Goal: Contribute content: Add original content to the website for others to see

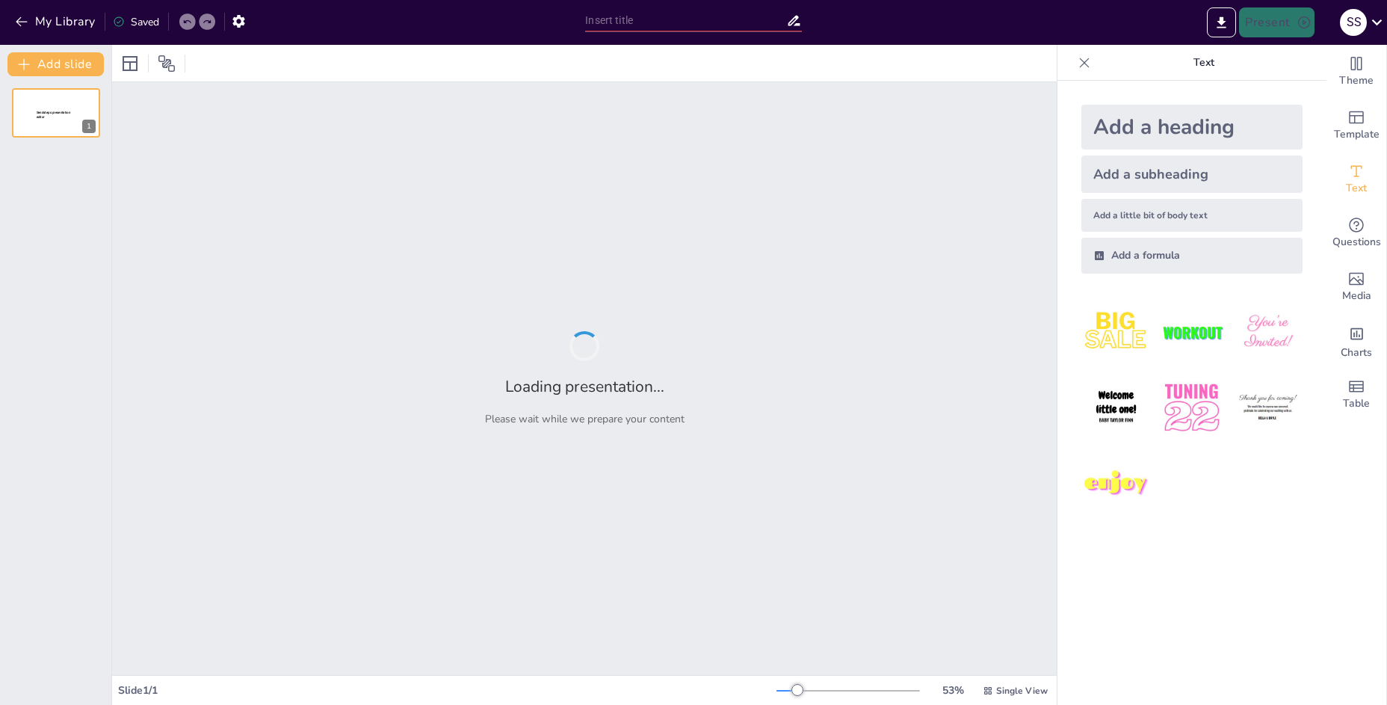
type input "Оптимизация документации: Путь к снижению нагрузки на поддержку"
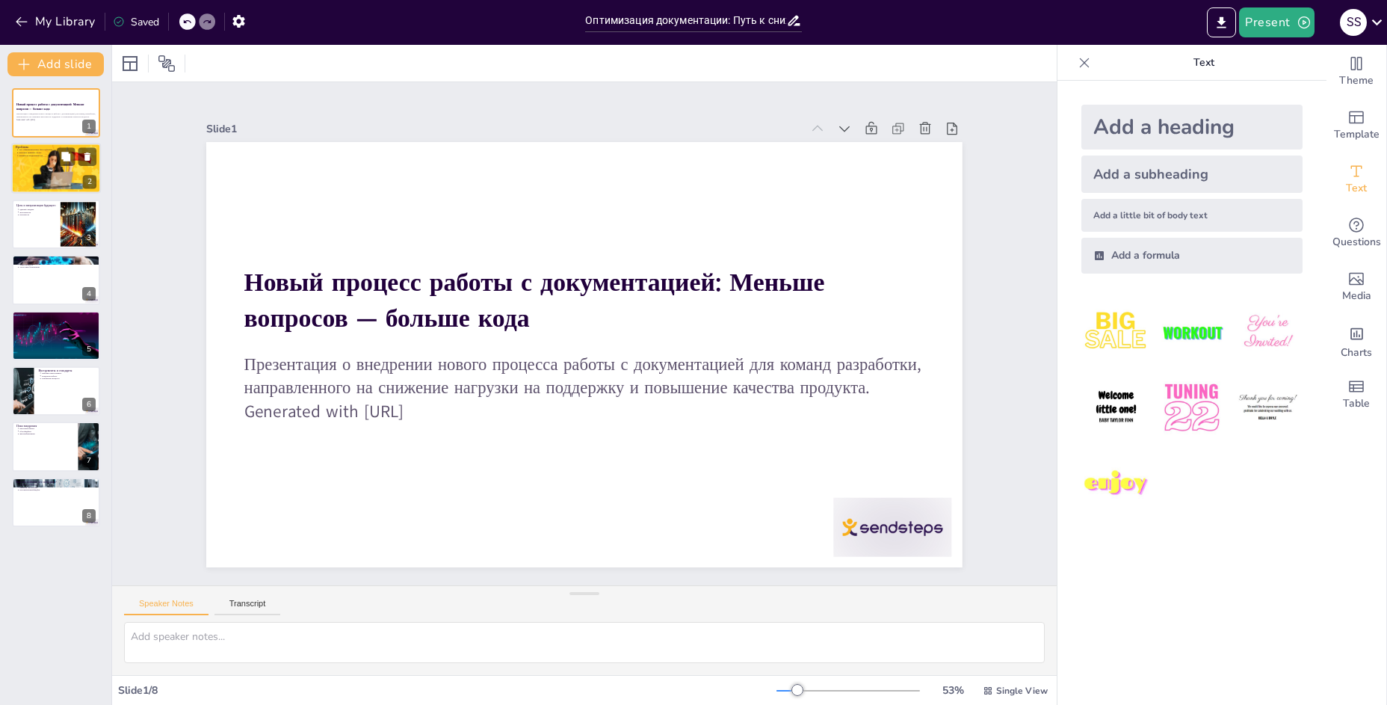
click at [14, 164] on div at bounding box center [56, 169] width 90 height 51
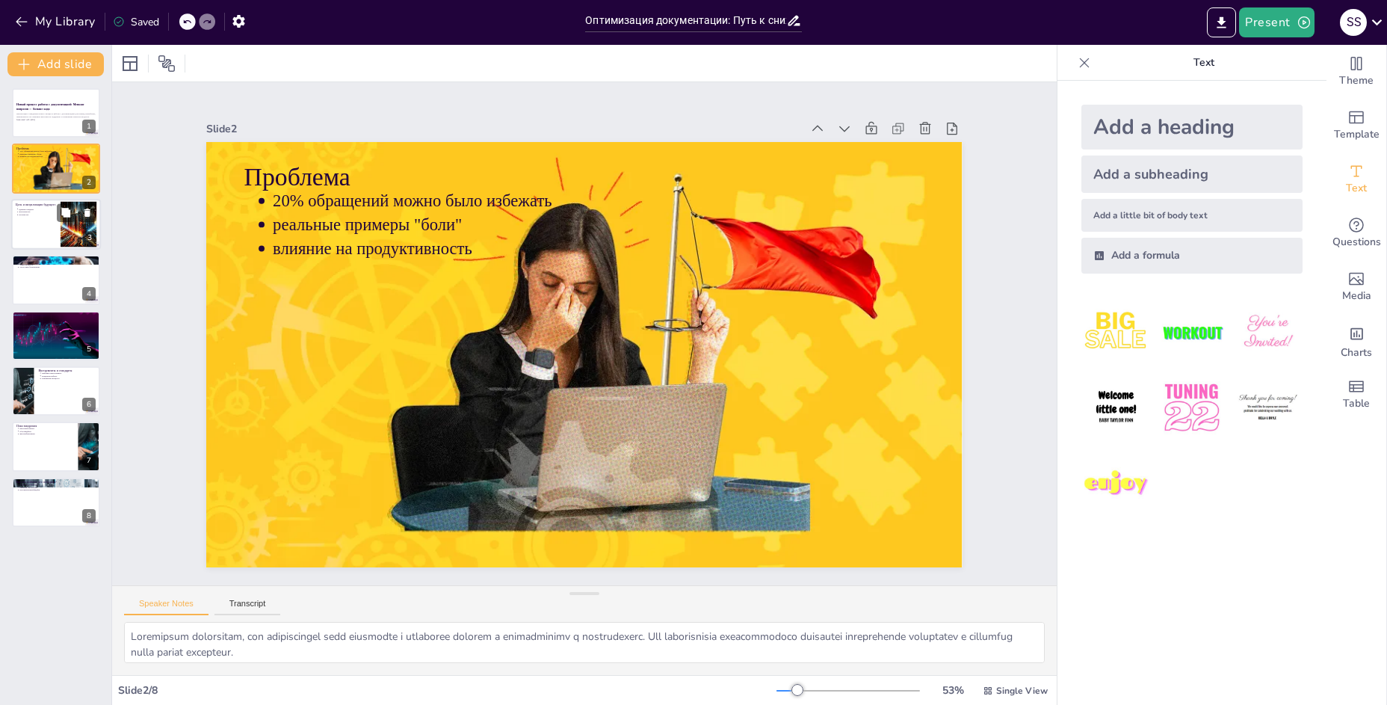
click at [28, 224] on div at bounding box center [56, 224] width 90 height 51
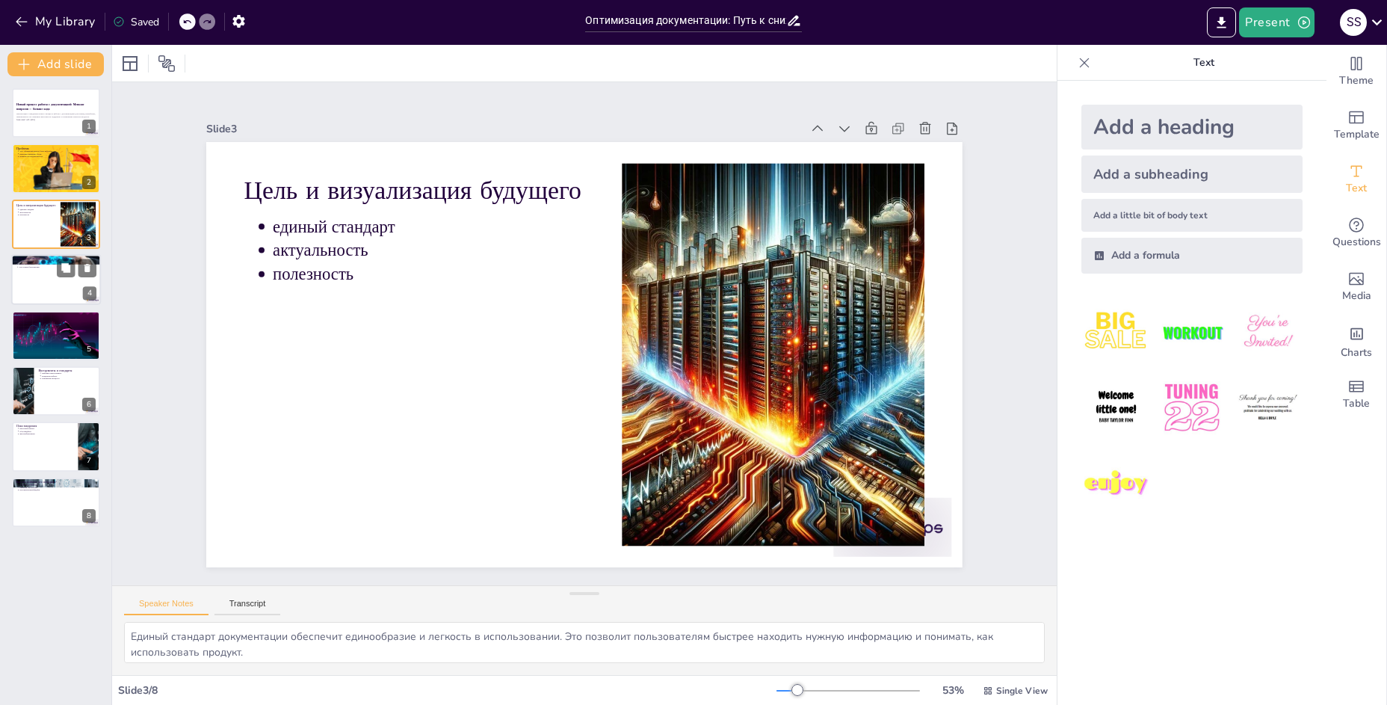
click at [35, 285] on div at bounding box center [56, 279] width 90 height 51
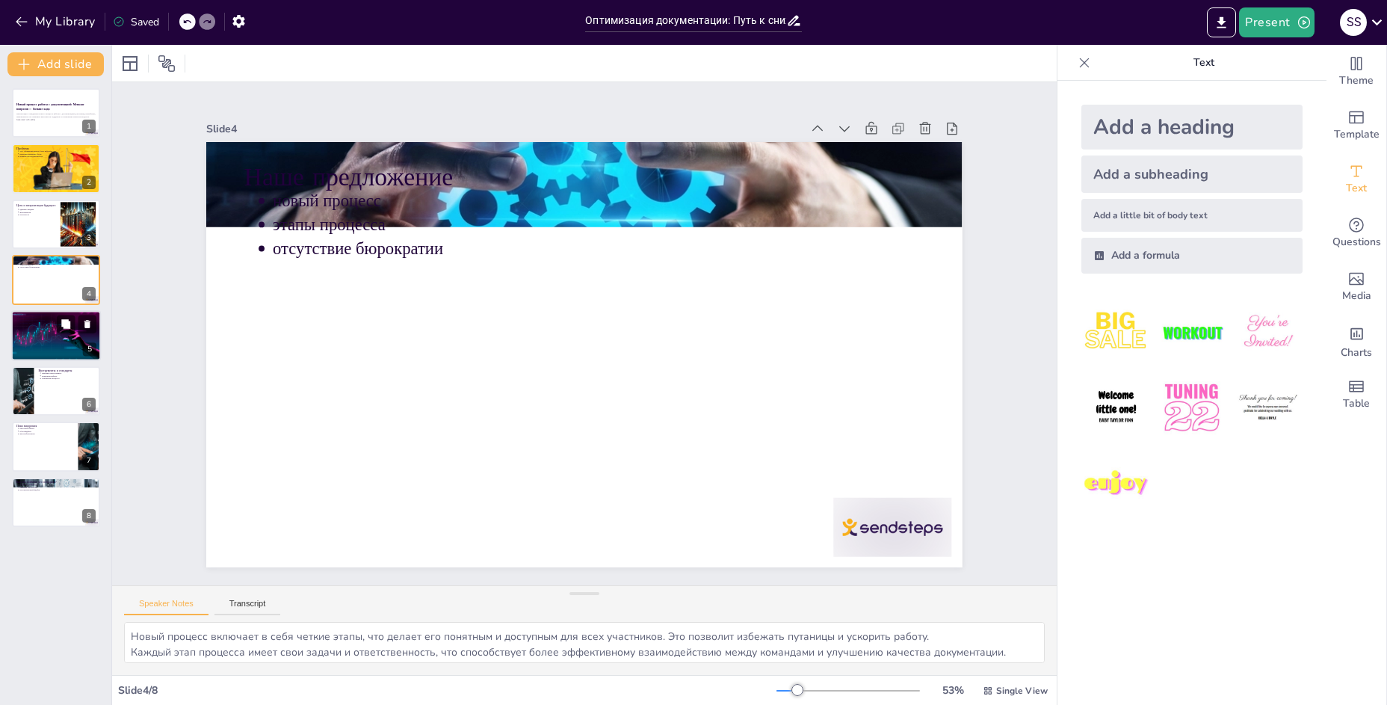
click at [26, 346] on div at bounding box center [56, 335] width 90 height 56
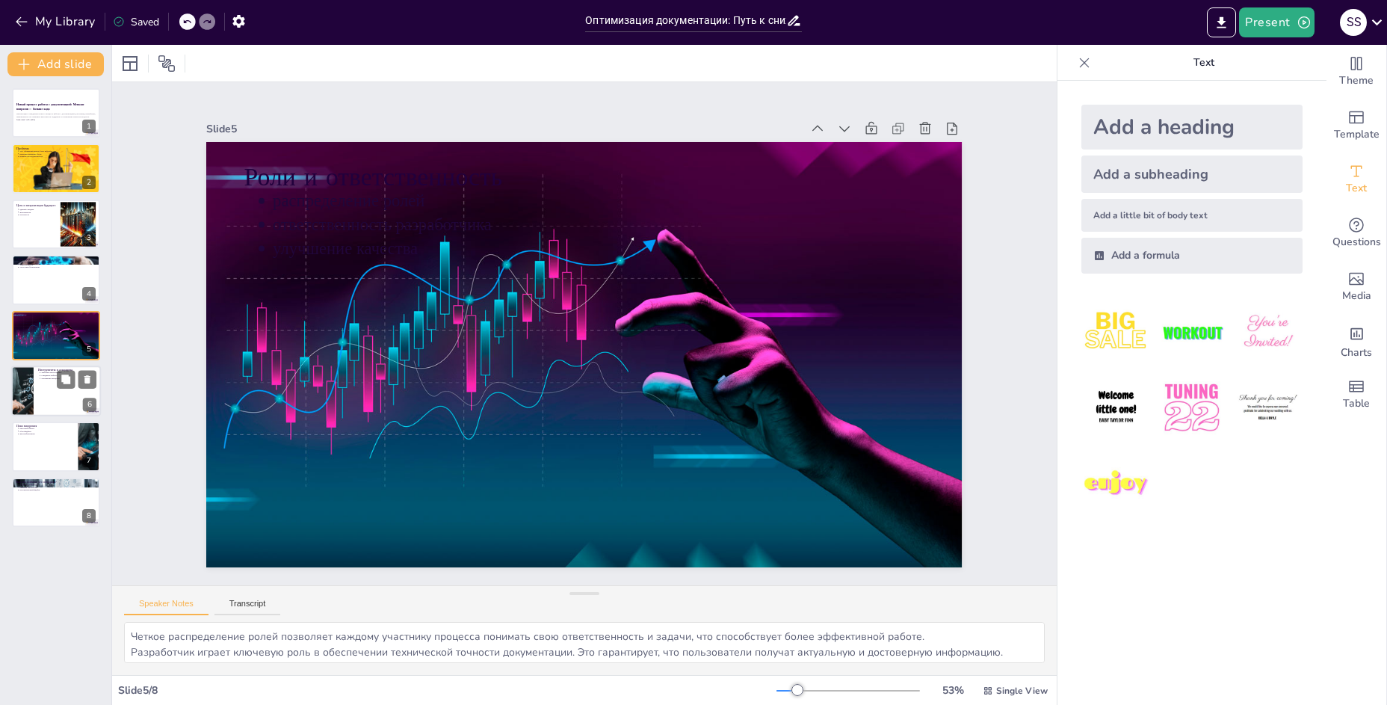
click at [34, 389] on div at bounding box center [56, 391] width 90 height 51
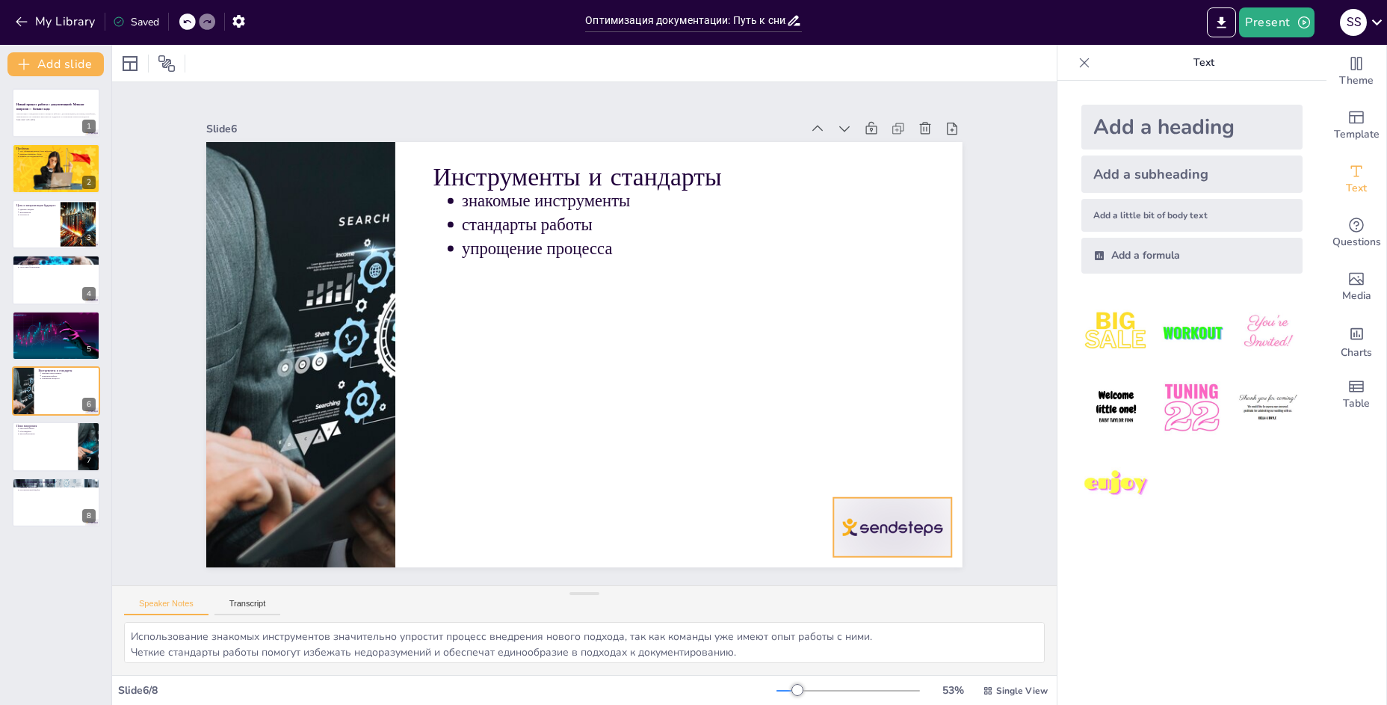
click at [256, 424] on icon at bounding box center [246, 413] width 19 height 19
click at [28, 446] on div at bounding box center [56, 447] width 90 height 51
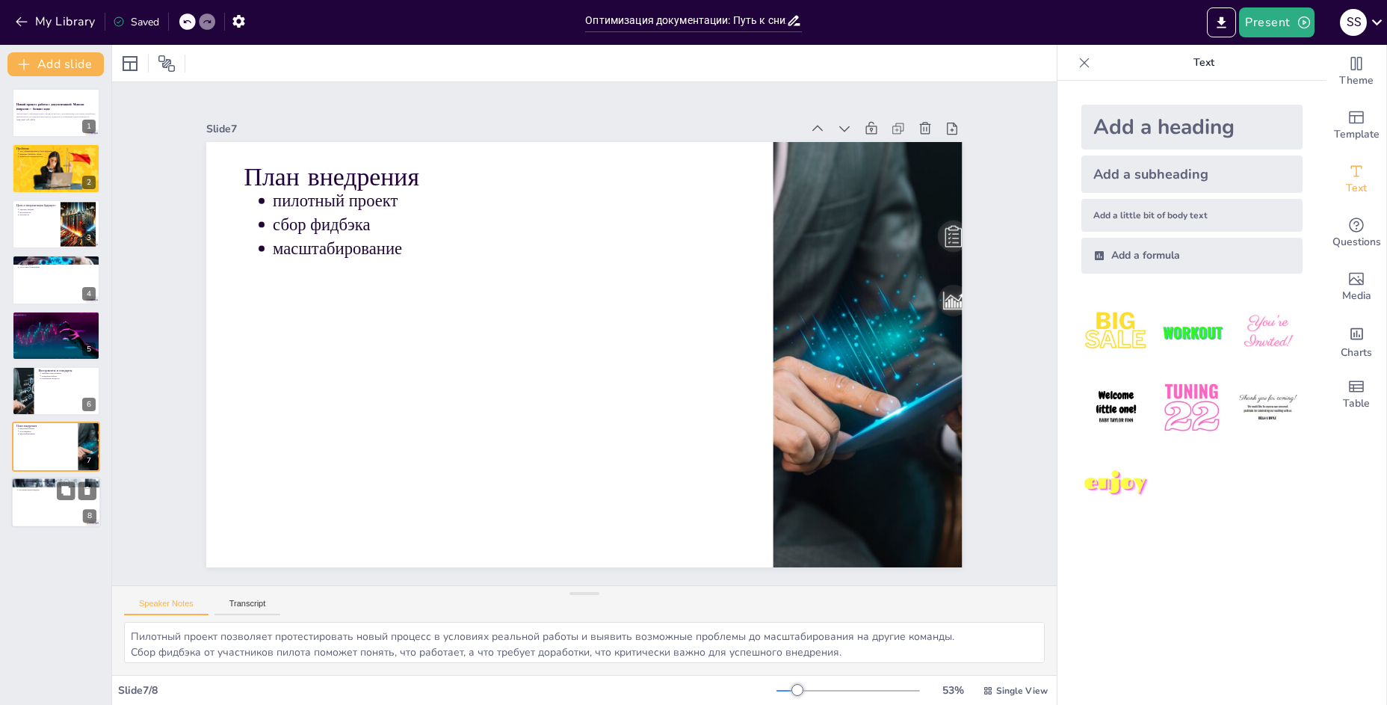
click at [31, 509] on div at bounding box center [56, 502] width 90 height 51
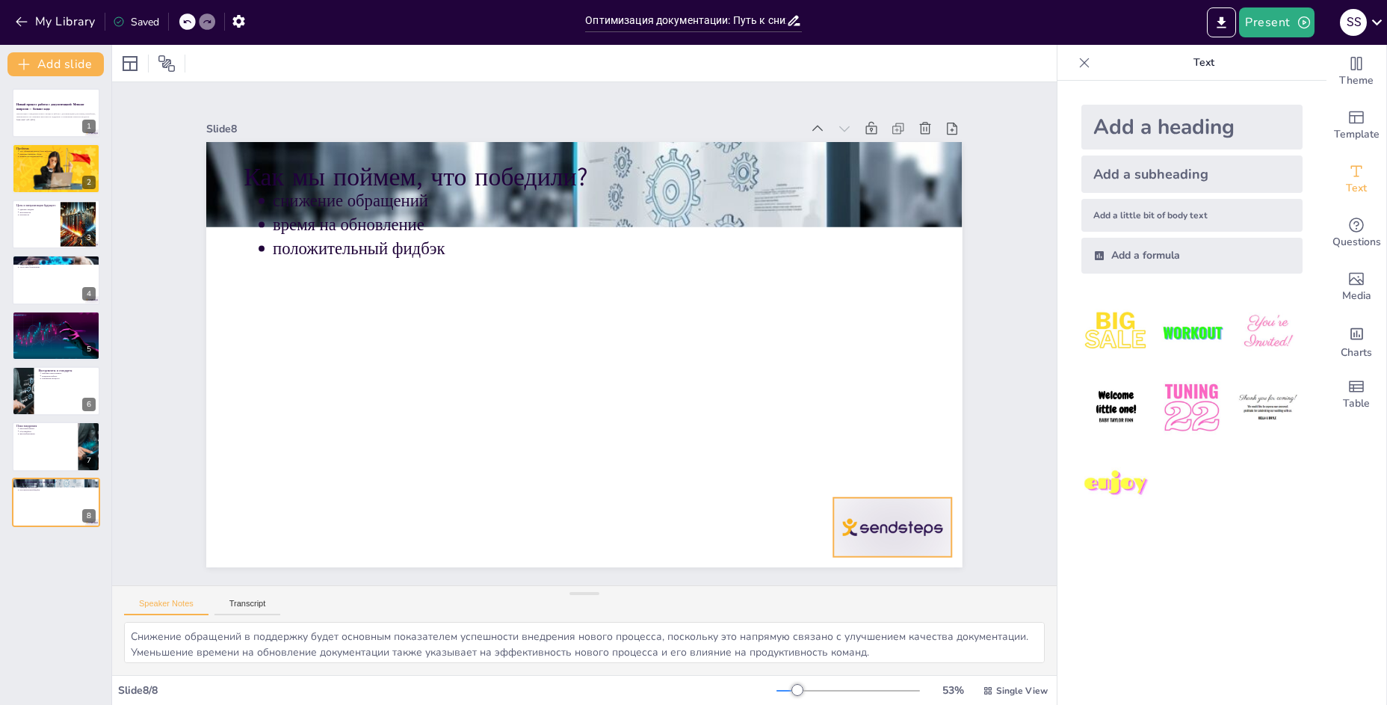
click at [883, 170] on div at bounding box center [881, 154] width 34 height 34
click at [35, 156] on p "влияние на продуктивность" at bounding box center [58, 156] width 78 height 3
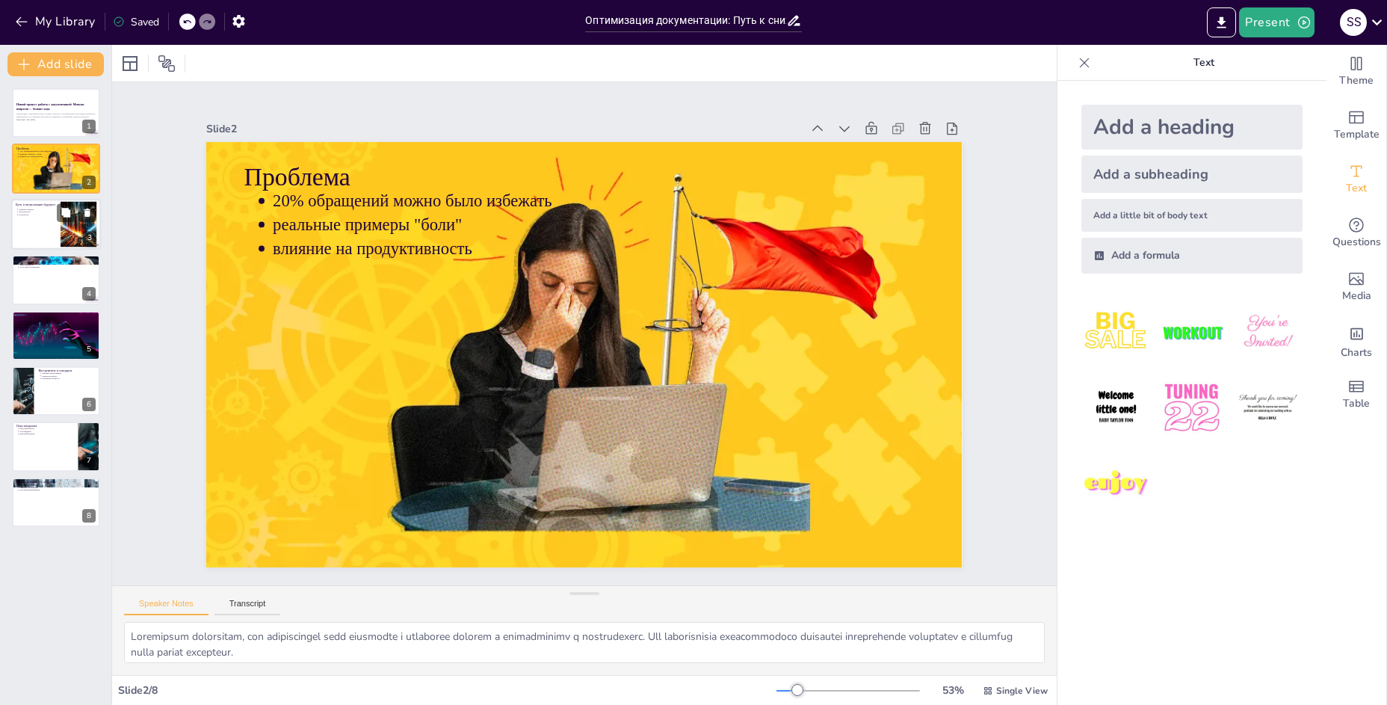
click at [43, 230] on div at bounding box center [56, 224] width 90 height 51
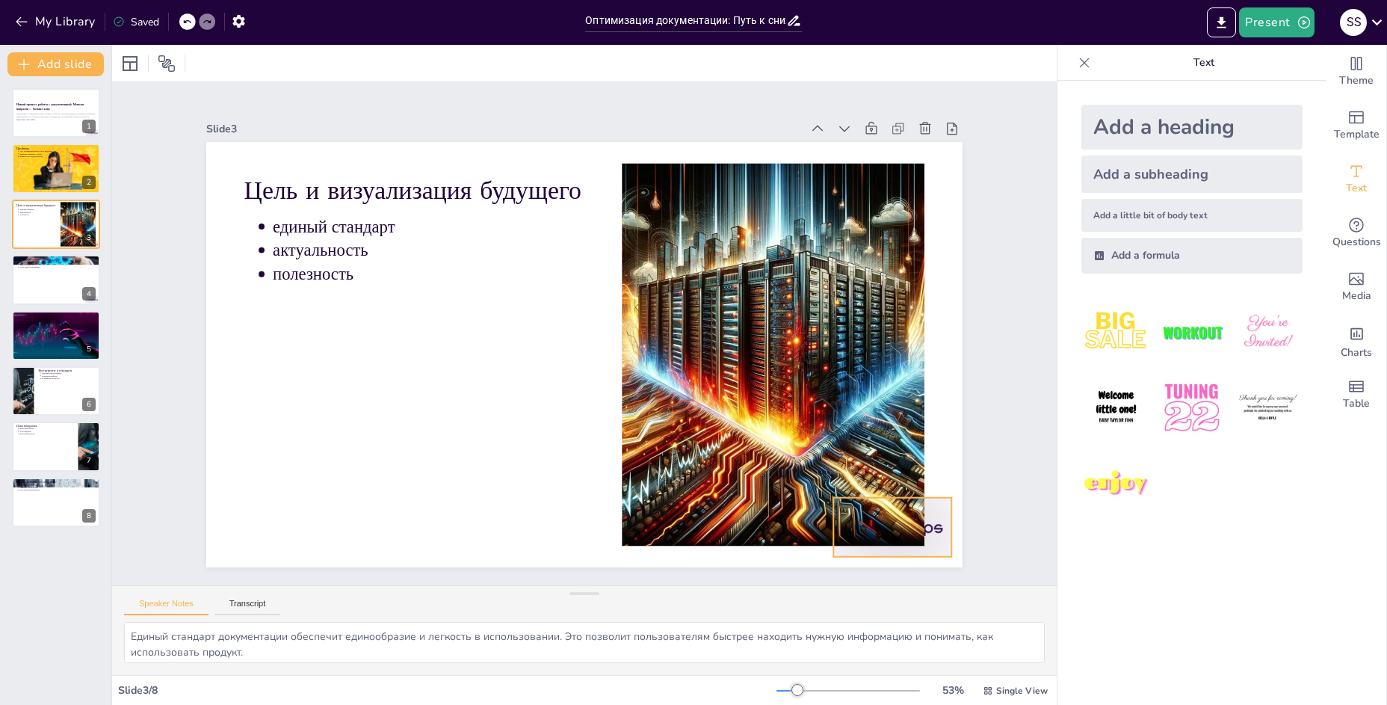
click at [448, 82] on div at bounding box center [381, 32] width 132 height 102
click at [369, 585] on icon at bounding box center [358, 596] width 22 height 22
click at [24, 336] on div at bounding box center [56, 335] width 90 height 56
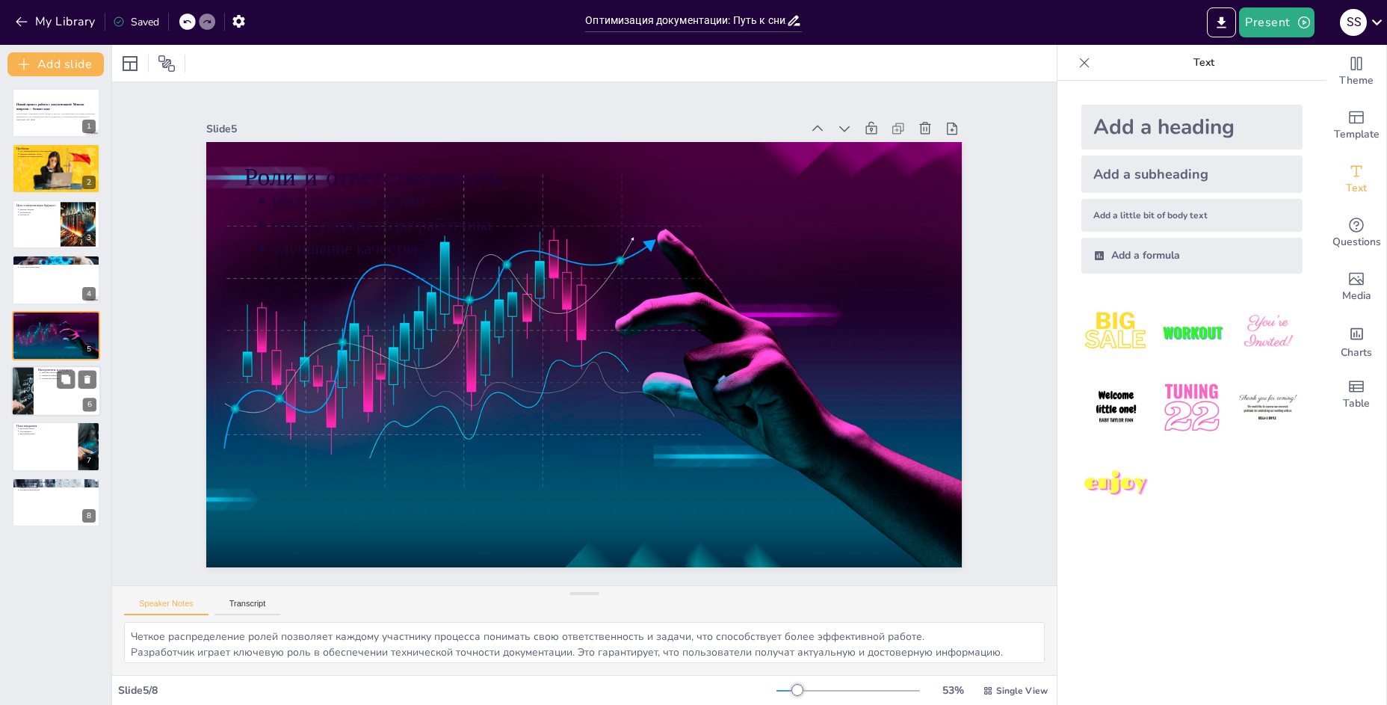
click at [51, 392] on div at bounding box center [56, 391] width 90 height 51
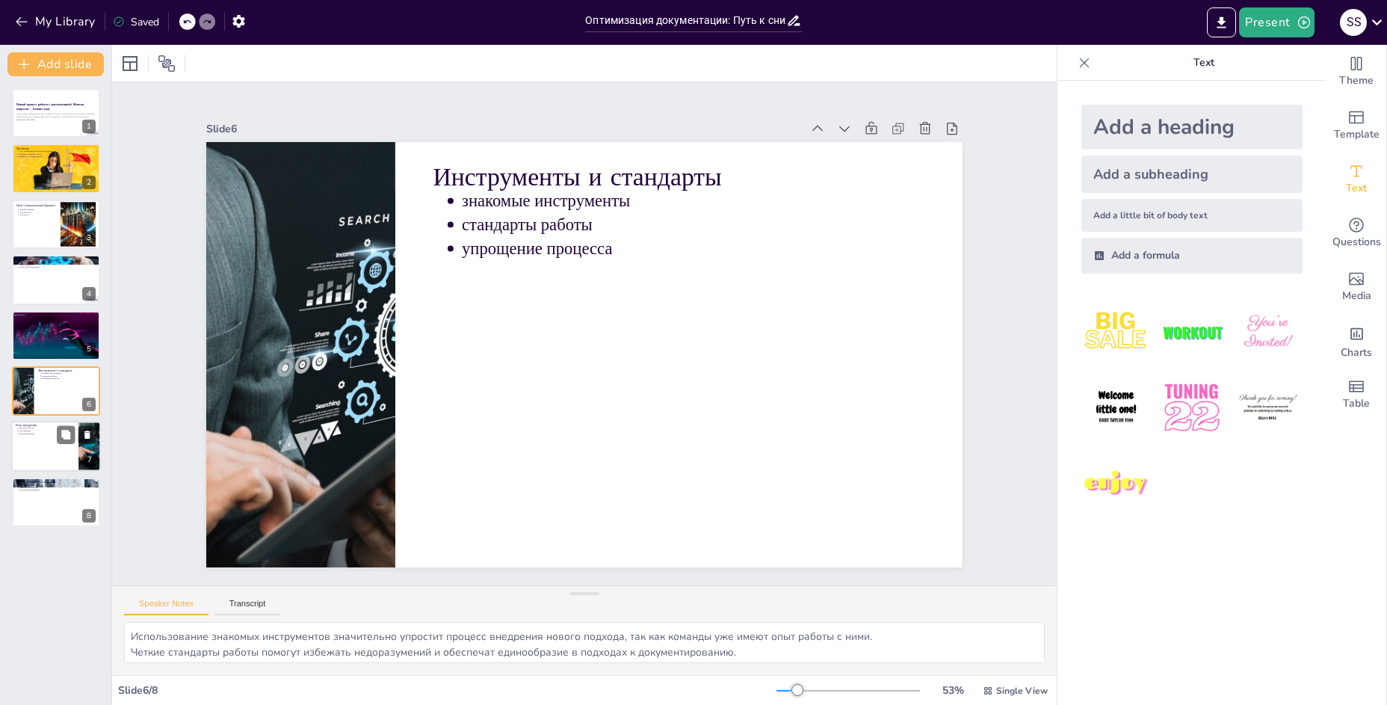
click at [40, 456] on div at bounding box center [56, 447] width 90 height 51
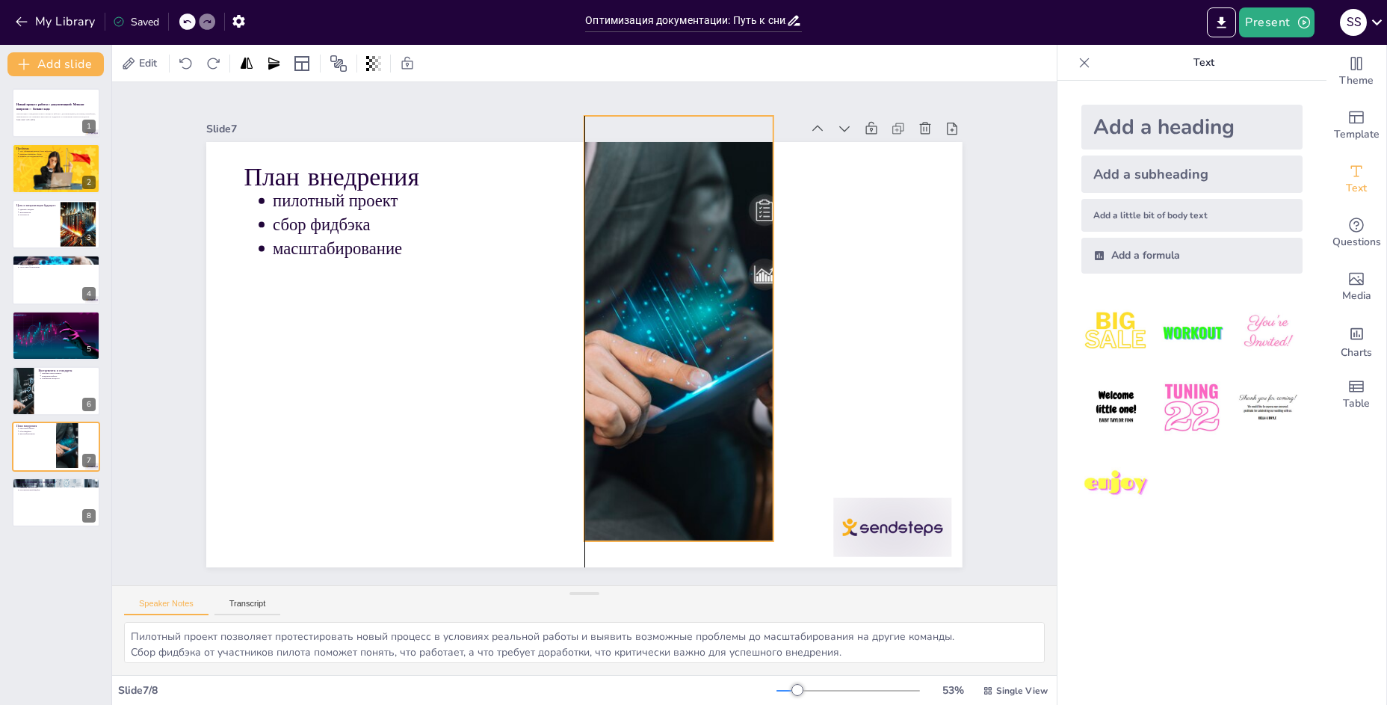
drag, startPoint x: 801, startPoint y: 440, endPoint x: 611, endPoint y: 414, distance: 191.6
click at [611, 414] on div at bounding box center [500, 291] width 764 height 687
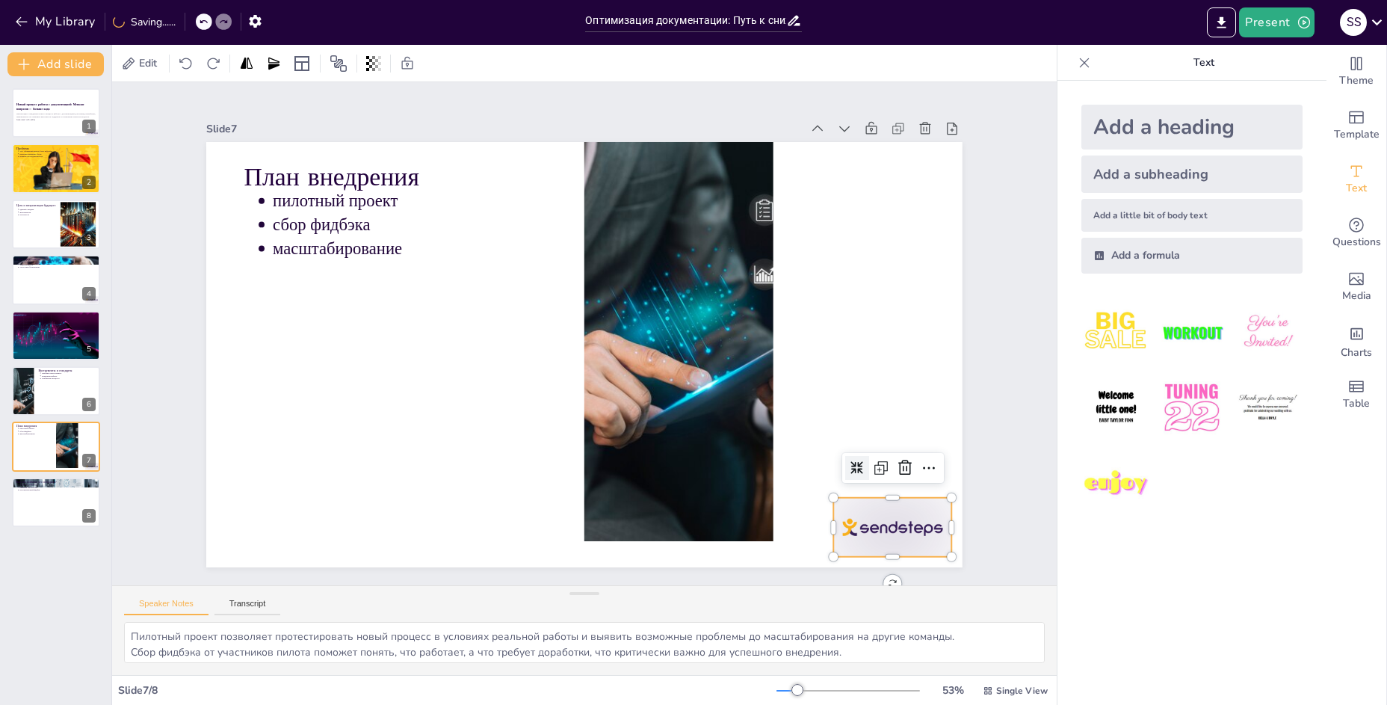
click at [351, 529] on div at bounding box center [305, 567] width 93 height 131
click at [743, 638] on icon at bounding box center [733, 648] width 19 height 20
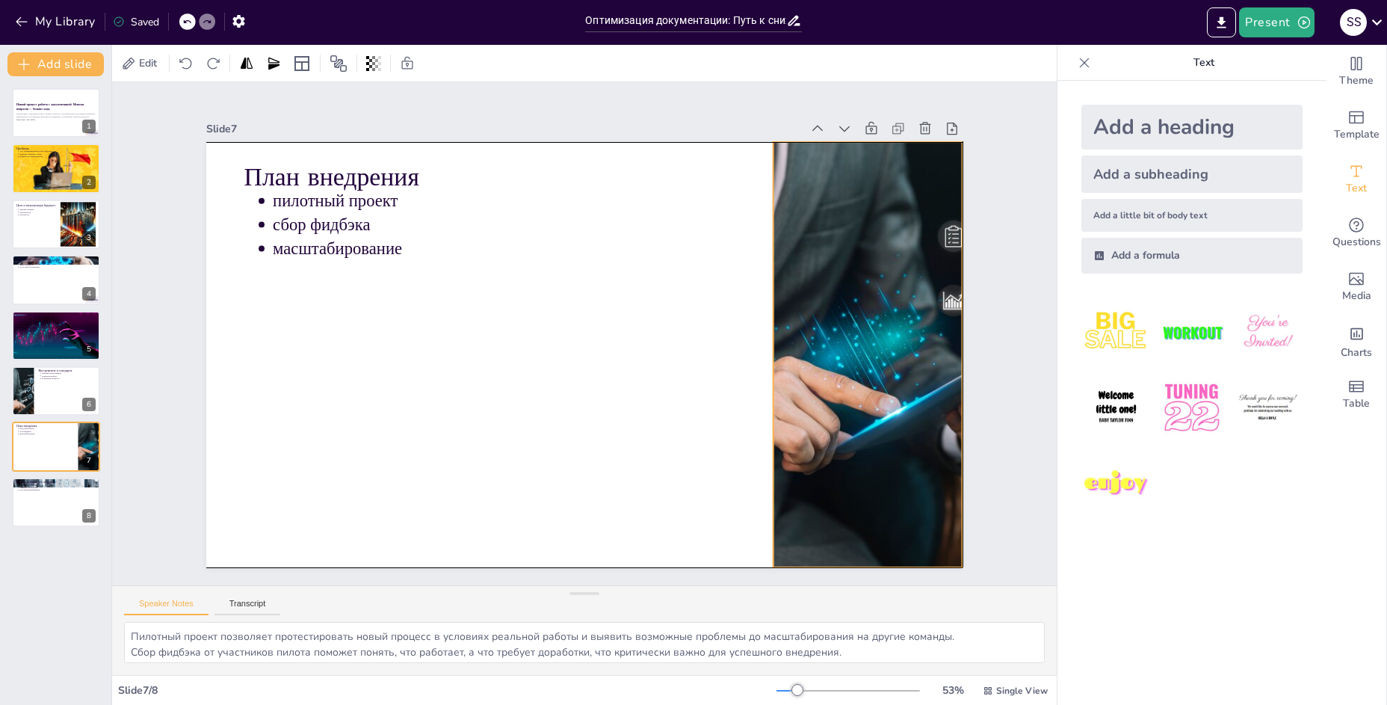
drag, startPoint x: 679, startPoint y: 386, endPoint x: 864, endPoint y: 411, distance: 187.1
click at [774, 411] on div at bounding box center [450, 584] width 648 height 755
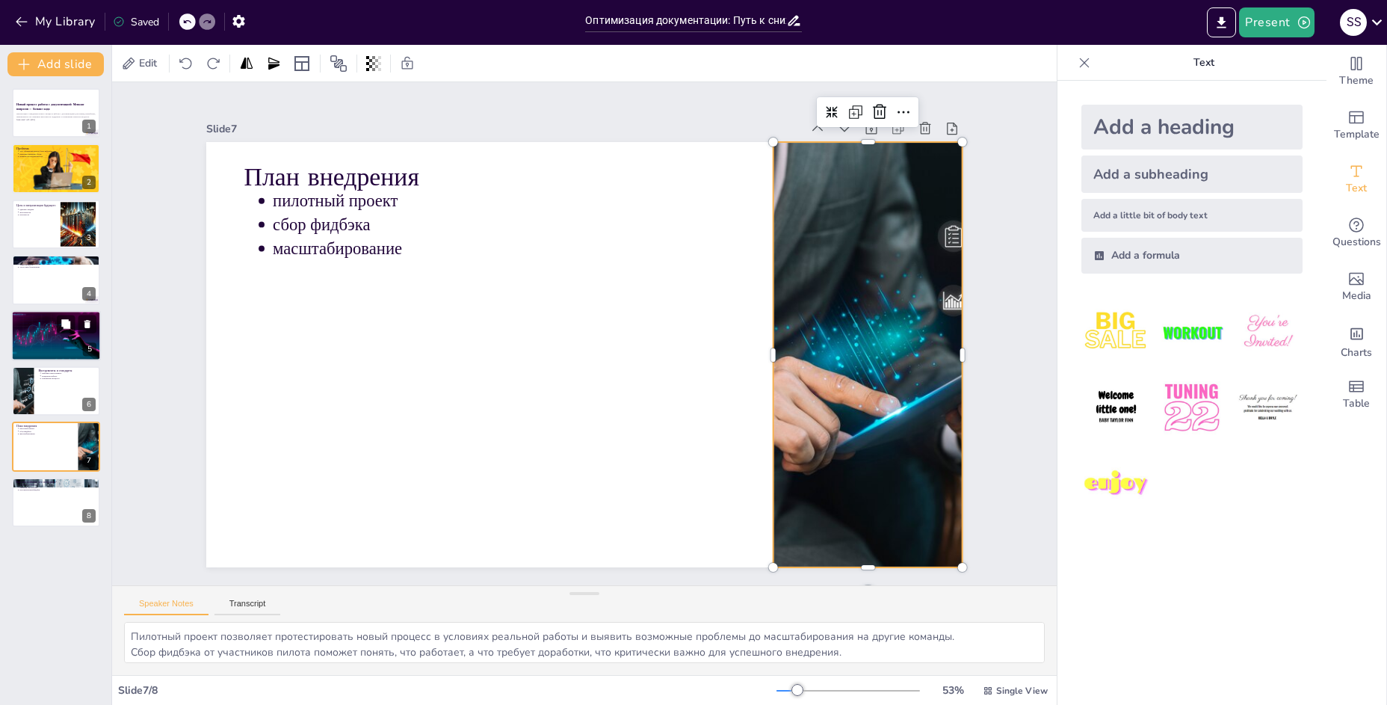
click at [50, 329] on div at bounding box center [56, 335] width 90 height 56
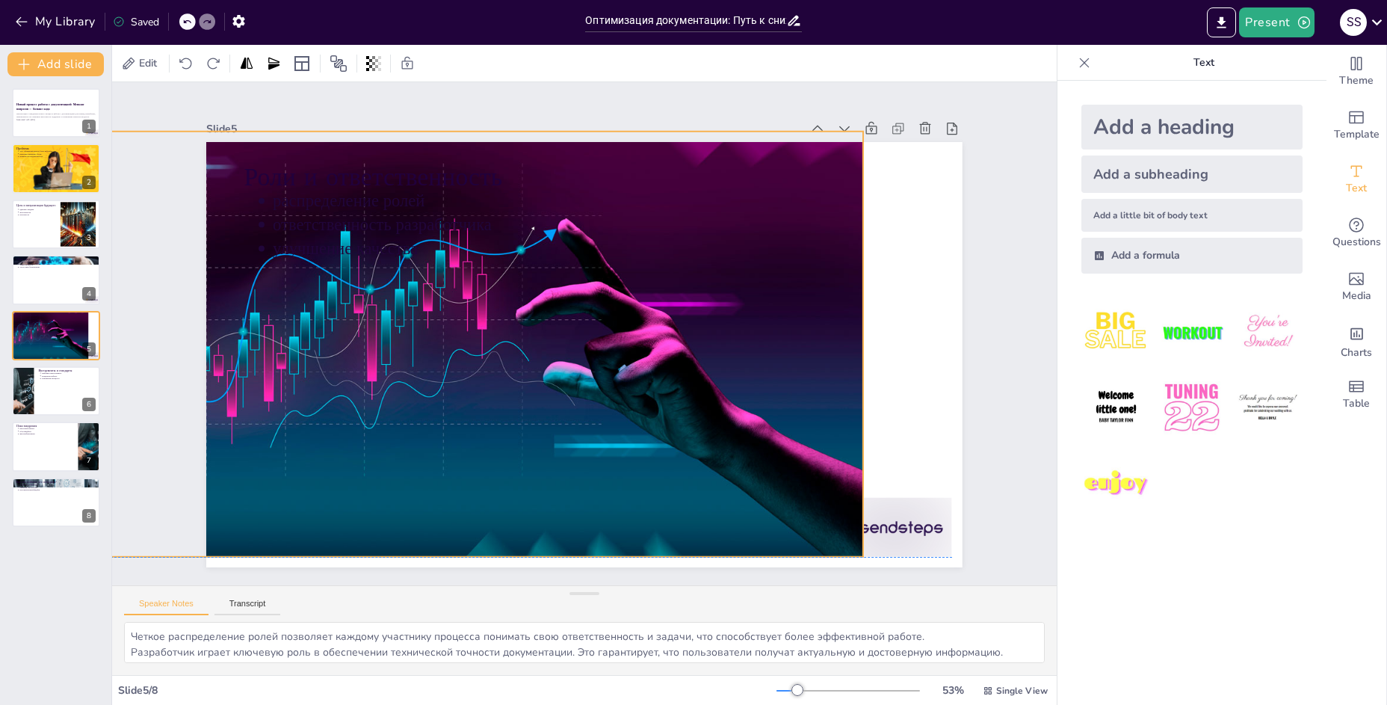
drag, startPoint x: 576, startPoint y: 355, endPoint x: 476, endPoint y: 345, distance: 99.9
click at [476, 345] on div at bounding box center [517, 407] width 878 height 857
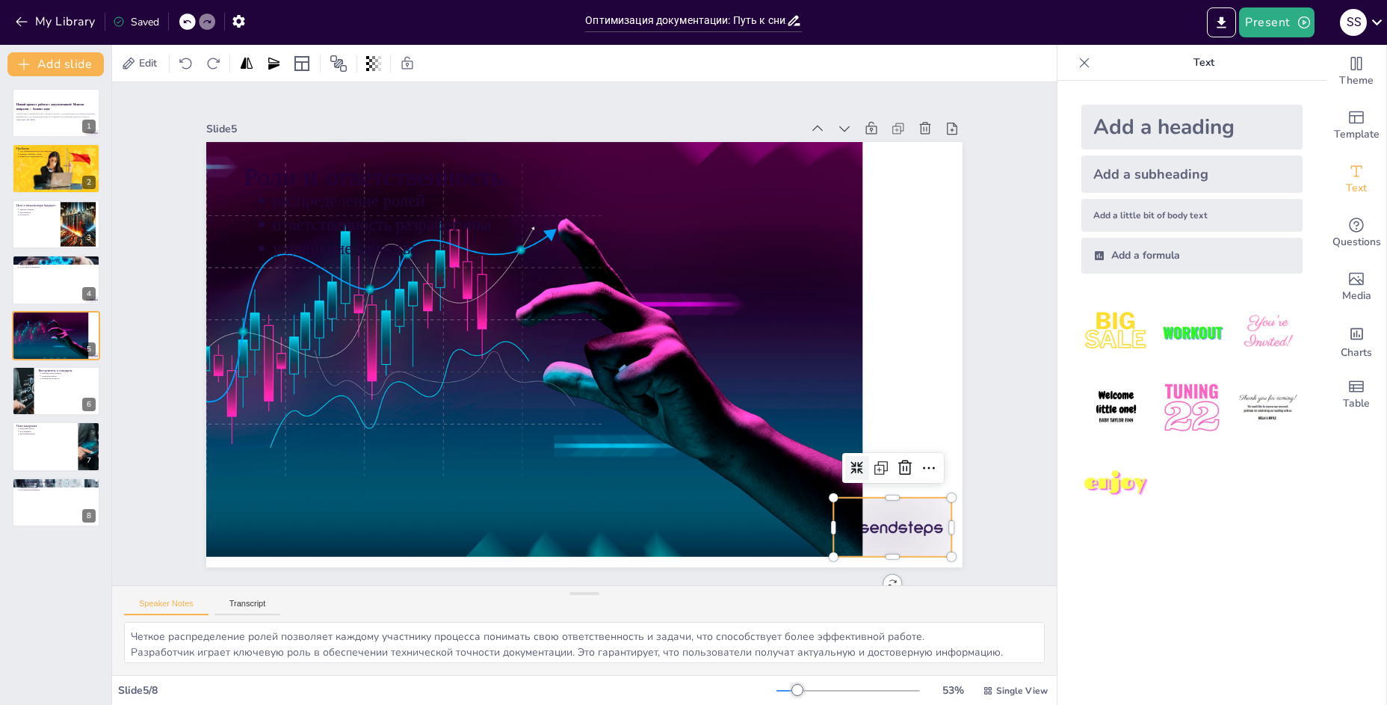
click at [821, 600] on div at bounding box center [755, 655] width 132 height 110
click at [417, 50] on icon at bounding box center [404, 37] width 25 height 25
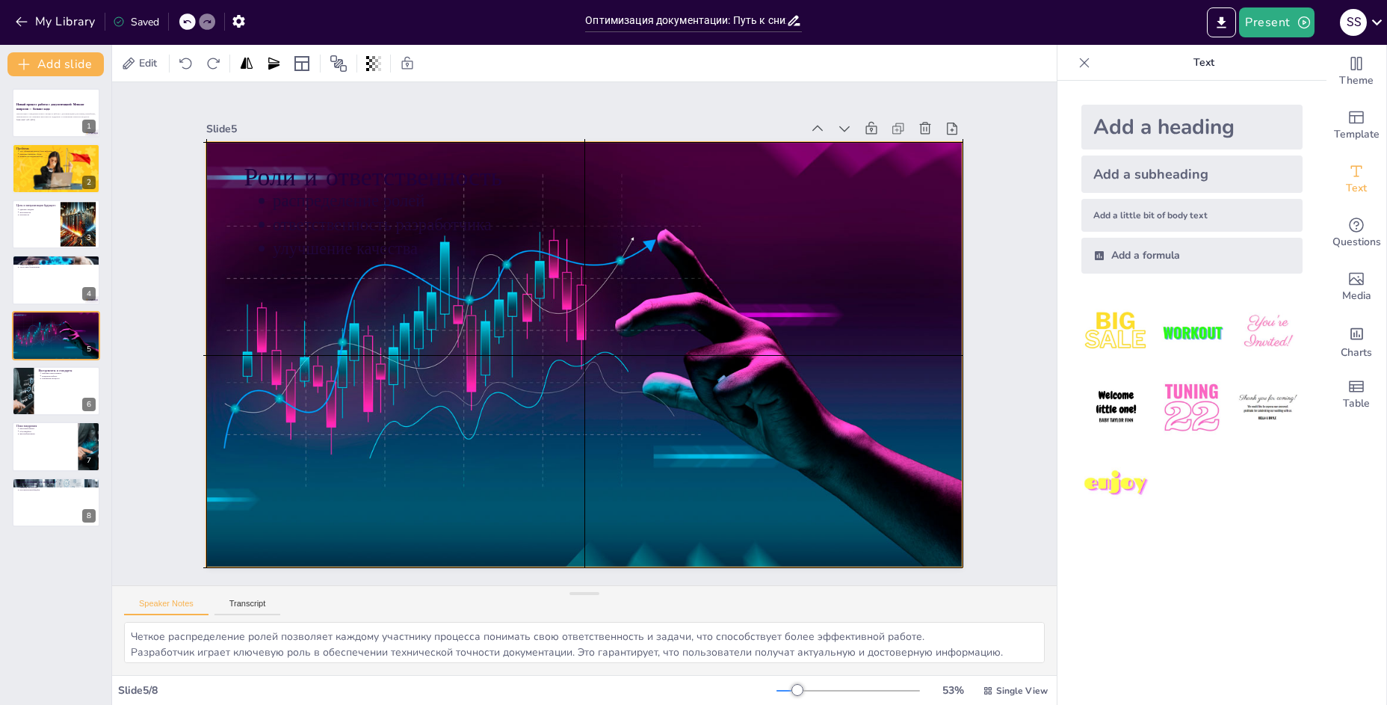
drag, startPoint x: 451, startPoint y: 357, endPoint x: 547, endPoint y: 365, distance: 96.7
click at [547, 365] on div at bounding box center [604, 330] width 549 height 801
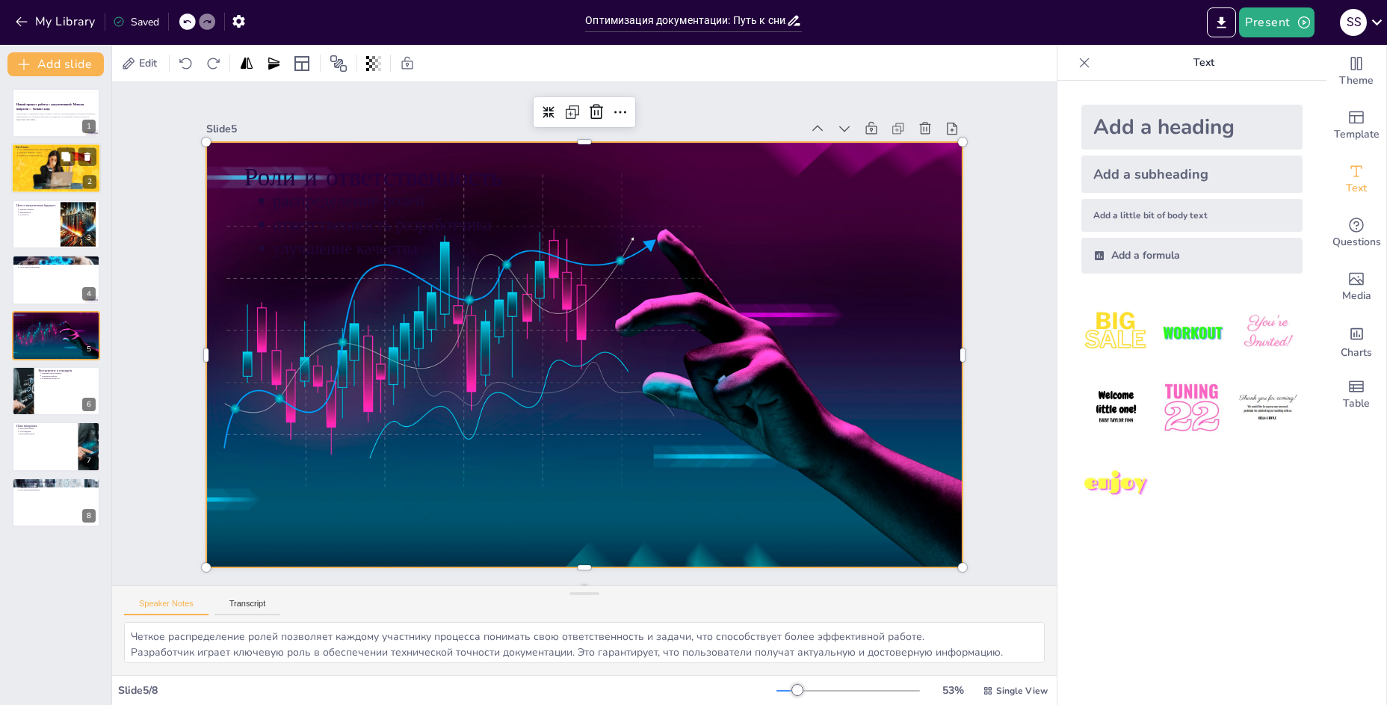
click at [44, 169] on div at bounding box center [56, 169] width 90 height 51
type textarea "Loremipsum dolorsitam, con adipiscingel sedd eiusmodte i utlaboree dolorem a en…"
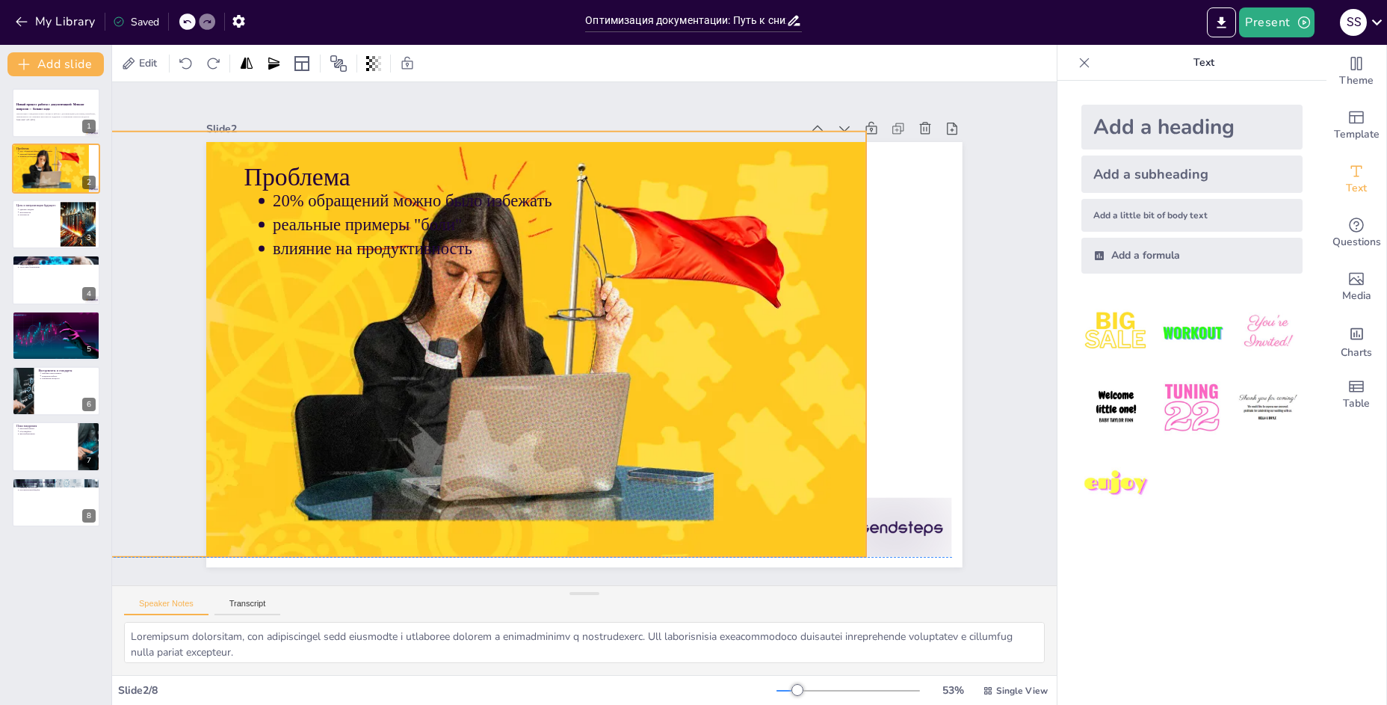
drag, startPoint x: 602, startPoint y: 331, endPoint x: 506, endPoint y: 322, distance: 96.8
click at [506, 322] on div at bounding box center [584, 237] width 502 height 796
click at [626, 632] on div at bounding box center [571, 698] width 110 height 132
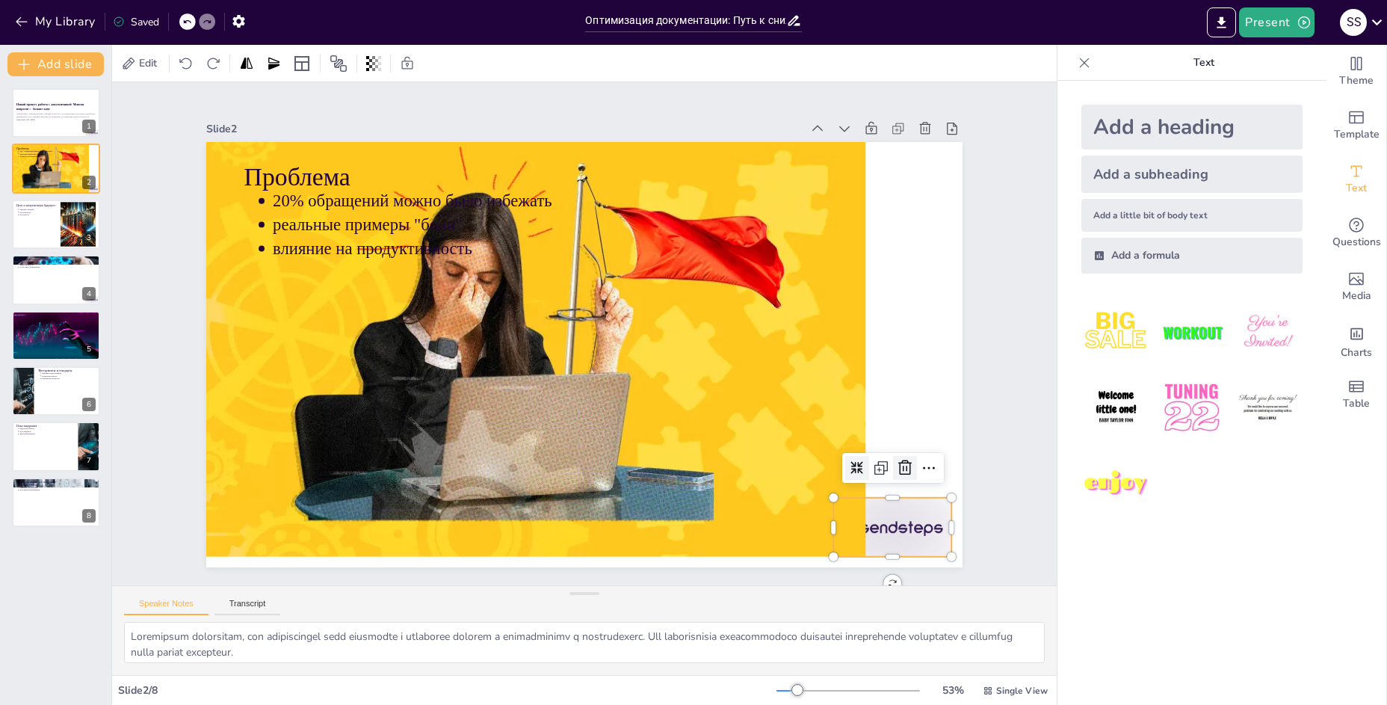
click at [250, 354] on icon at bounding box center [238, 342] width 24 height 24
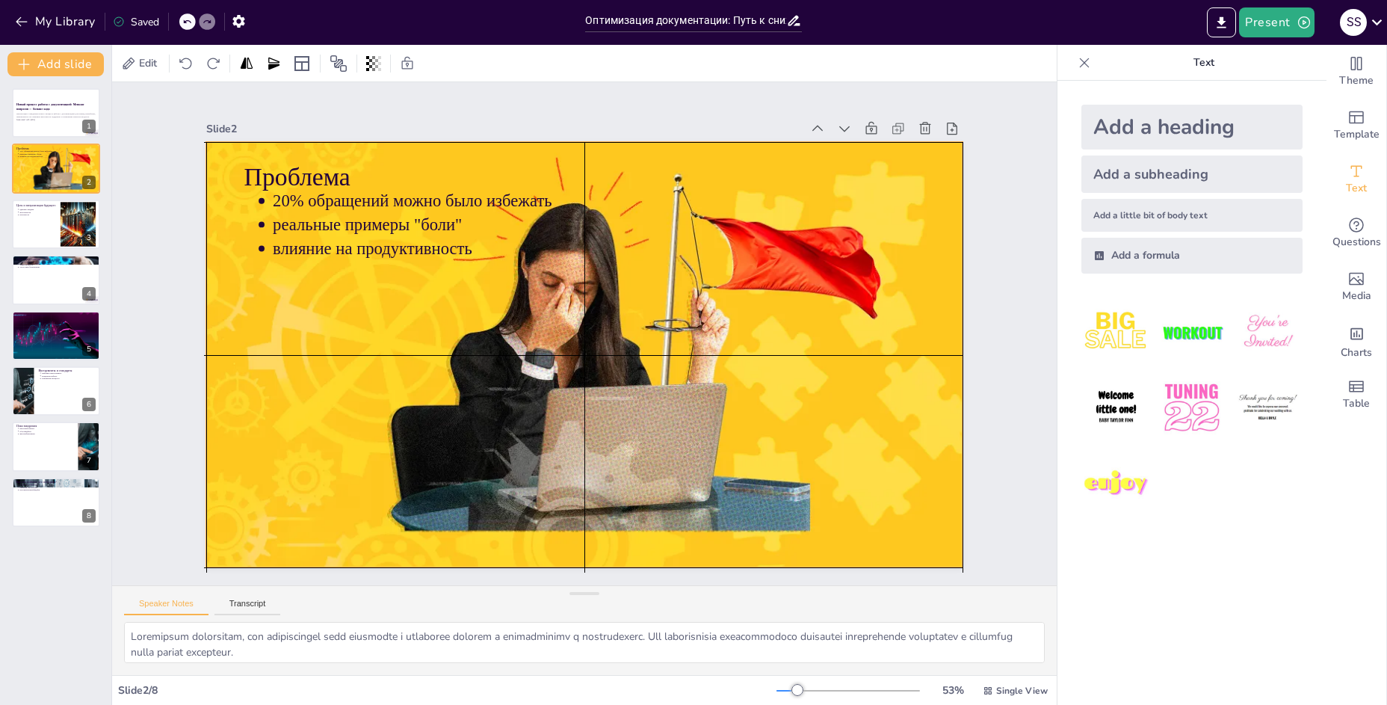
drag, startPoint x: 416, startPoint y: 310, endPoint x: 511, endPoint y: 326, distance: 95.5
click at [511, 326] on div at bounding box center [572, 351] width 862 height 789
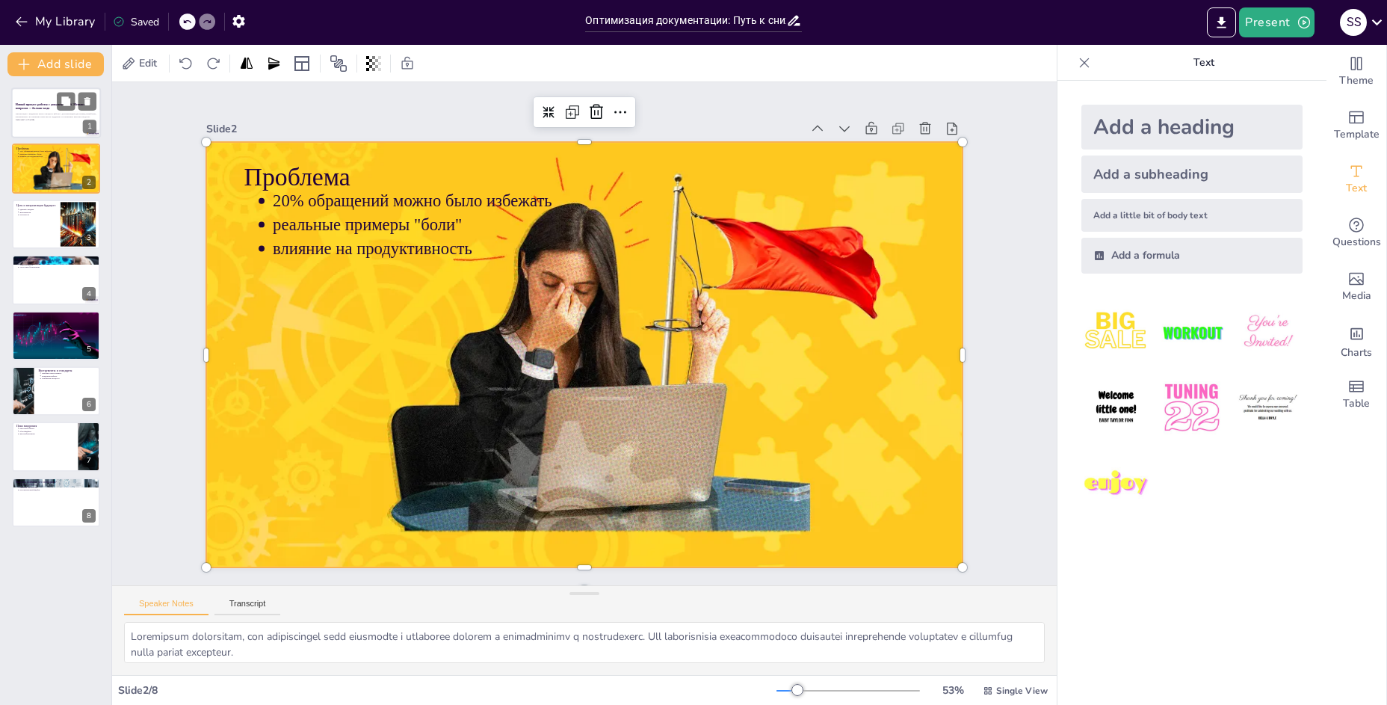
click at [47, 128] on div at bounding box center [56, 112] width 90 height 51
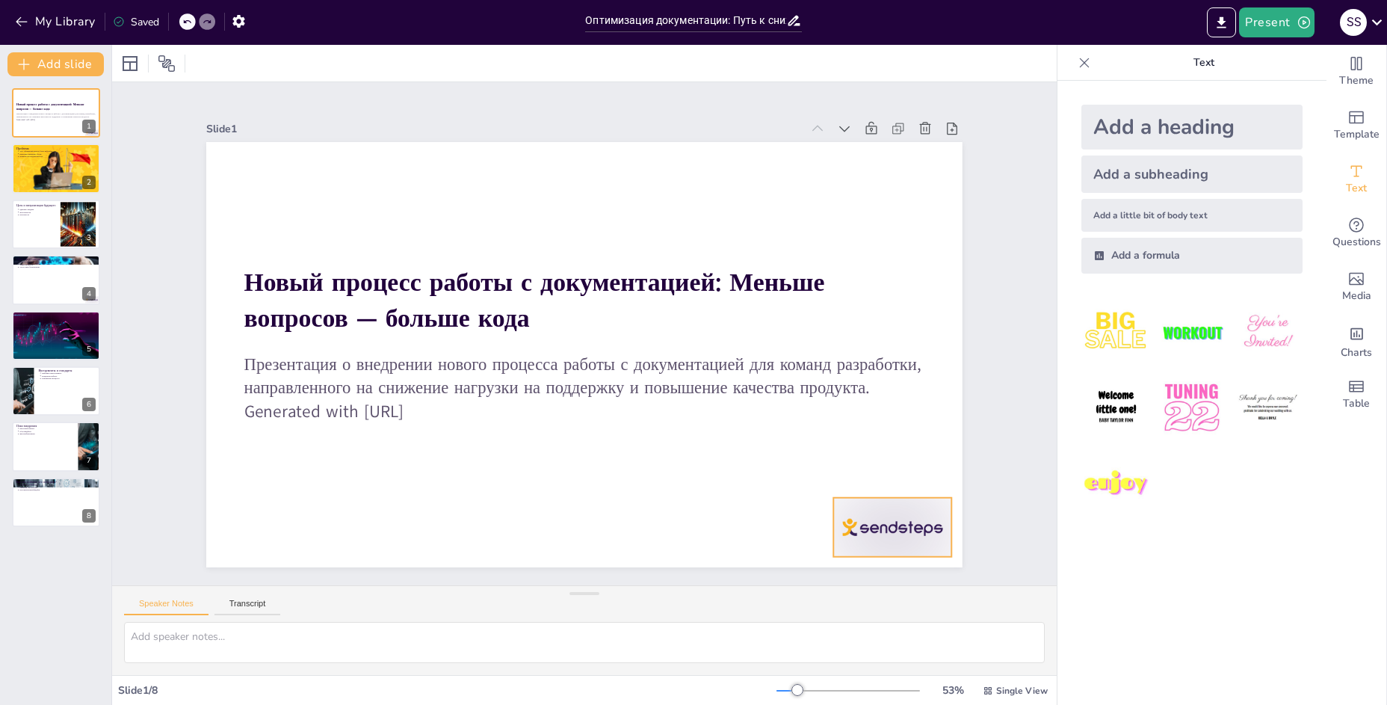
click at [883, 368] on div at bounding box center [948, 308] width 130 height 117
click at [391, 74] on div at bounding box center [374, 57] width 33 height 33
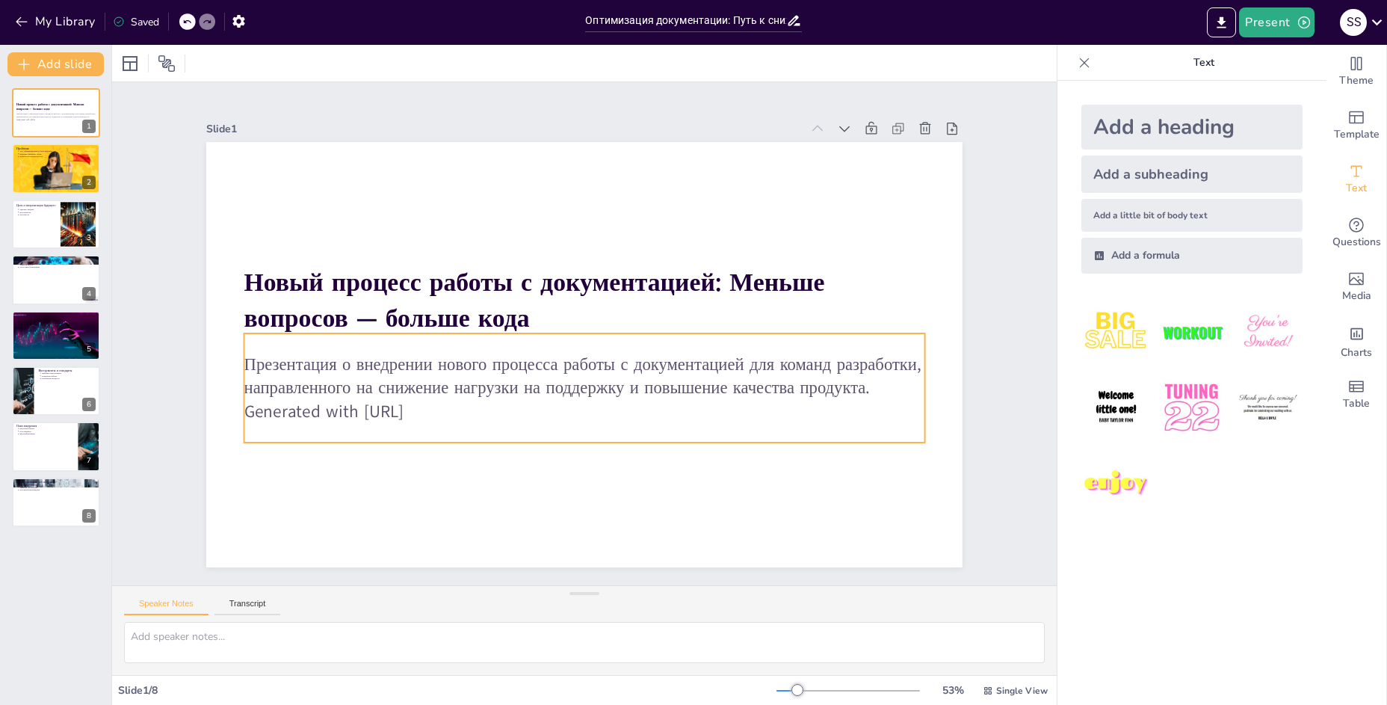
click at [403, 374] on p "Презентация о внедрении нового процесса работы с документацией для команд разра…" at bounding box center [619, 308] width 438 height 579
click at [573, 350] on icon at bounding box center [563, 358] width 19 height 17
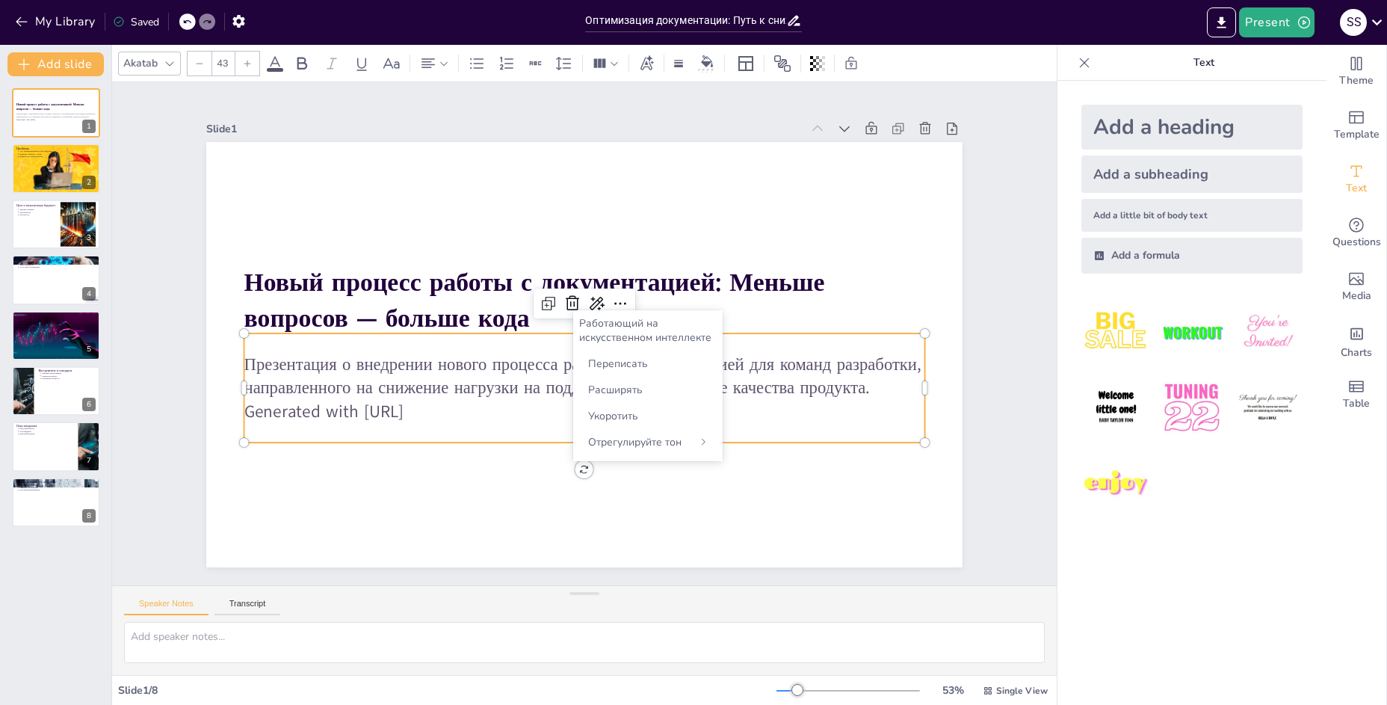
click at [495, 339] on p "Generated with [URL]" at bounding box center [600, 257] width 670 height 164
click at [448, 400] on p "Generated with [URL]" at bounding box center [616, 263] width 632 height 298
click at [446, 412] on p "Generated with [URL]" at bounding box center [553, 405] width 632 height 298
click at [446, 304] on p "Generated with [URL]" at bounding box center [592, 256] width 679 height 95
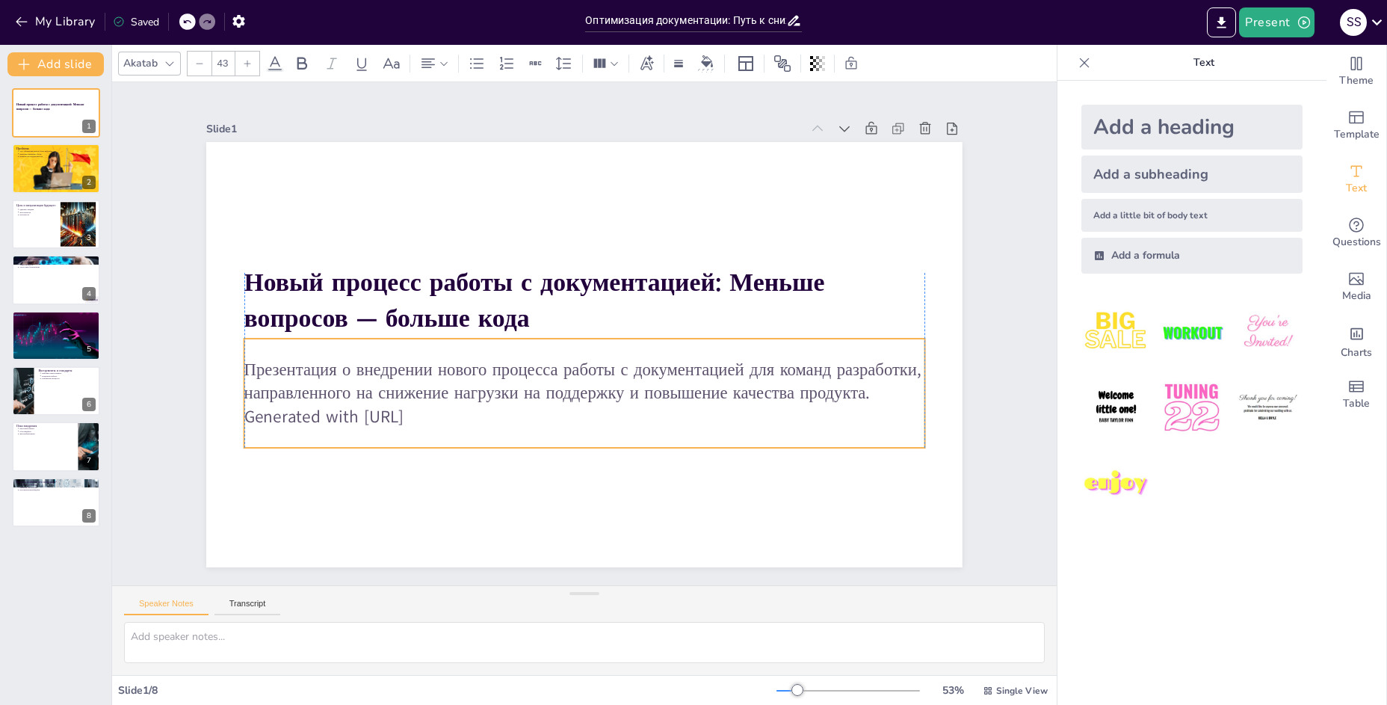
click at [656, 410] on p "Generated with [URL]" at bounding box center [668, 333] width 24 height 680
click at [390, 407] on p "Generated with [URL]" at bounding box center [542, 261] width 601 height 360
click at [390, 407] on p "Generated with [URL]" at bounding box center [619, 409] width 632 height 298
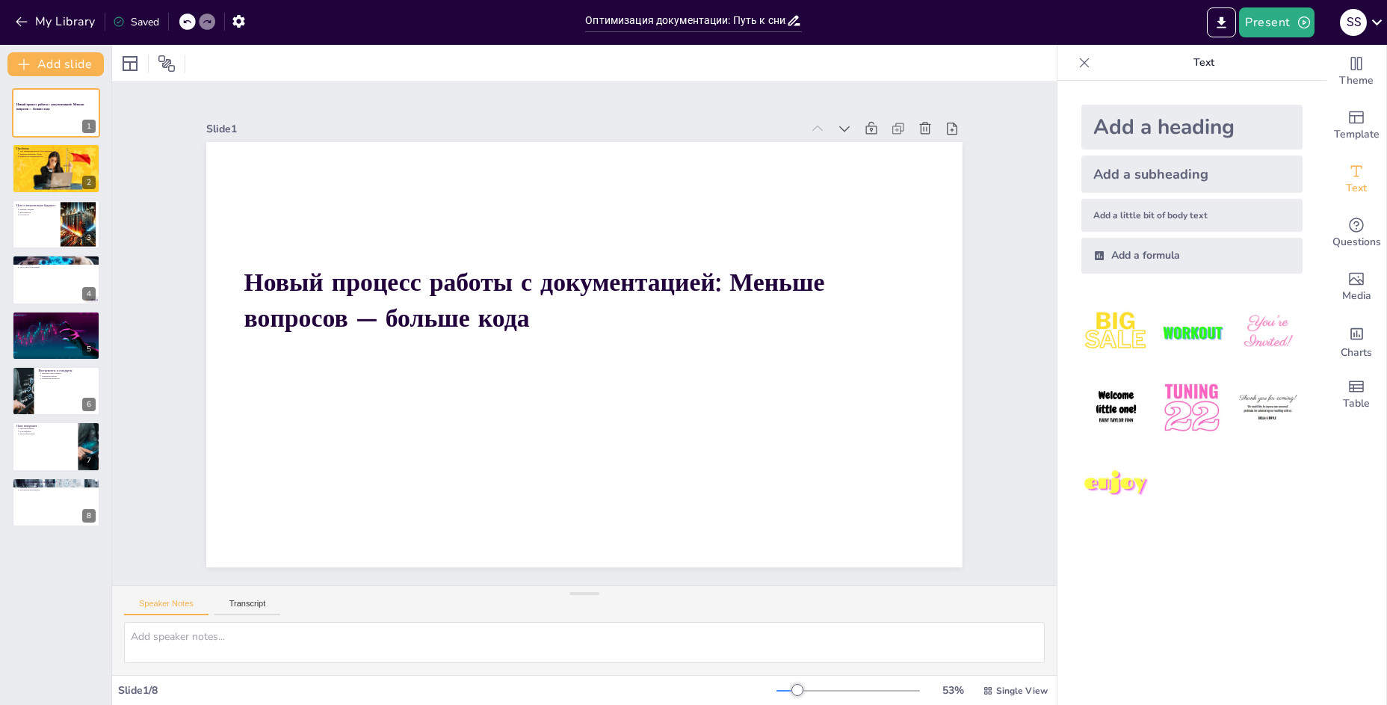
click at [188, 19] on icon at bounding box center [186, 21] width 9 height 9
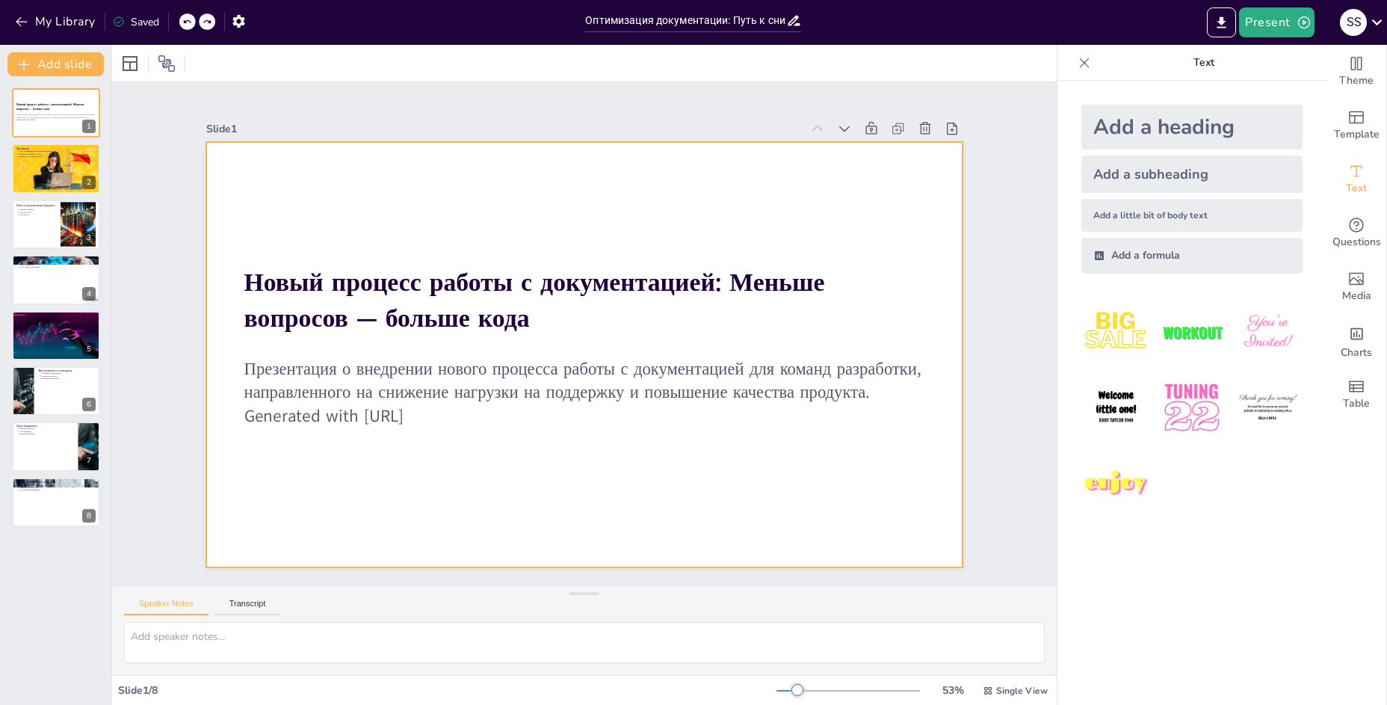
click at [441, 490] on div at bounding box center [564, 327] width 638 height 851
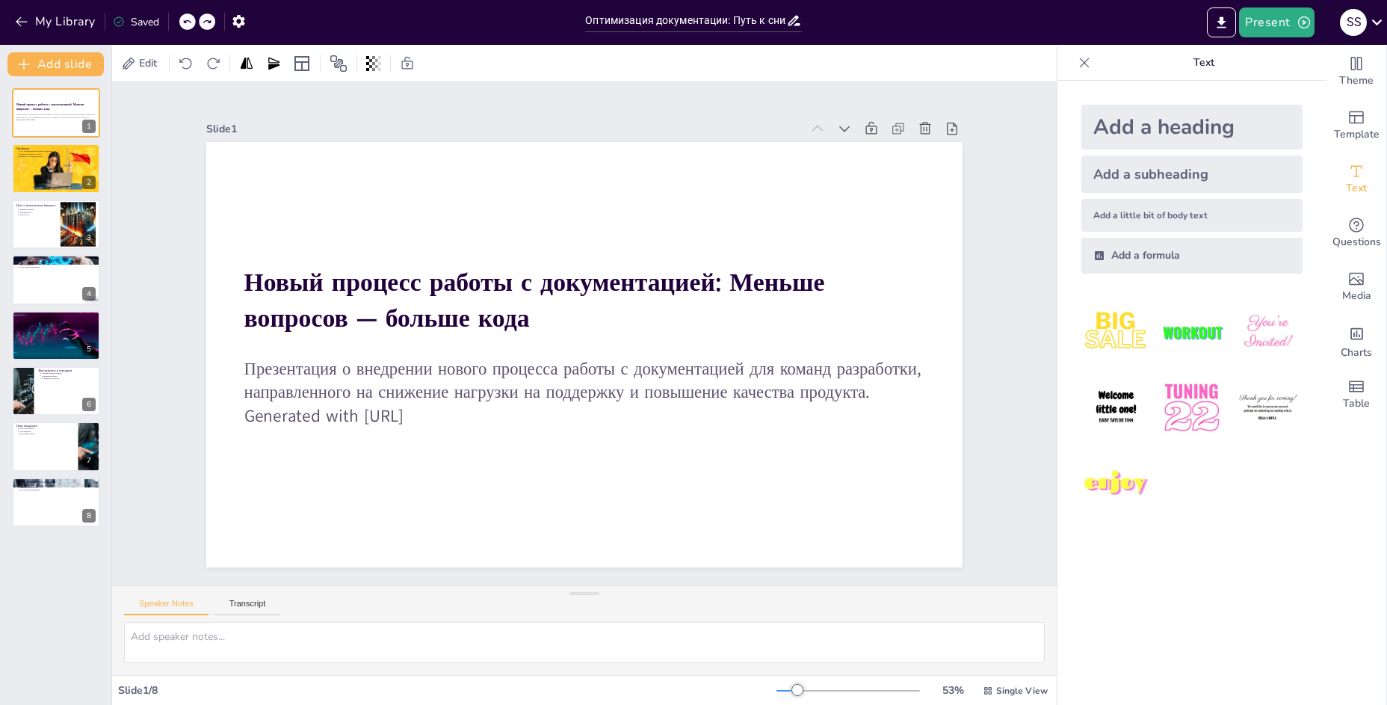
click at [1171, 115] on div "Add a heading" at bounding box center [1192, 127] width 221 height 45
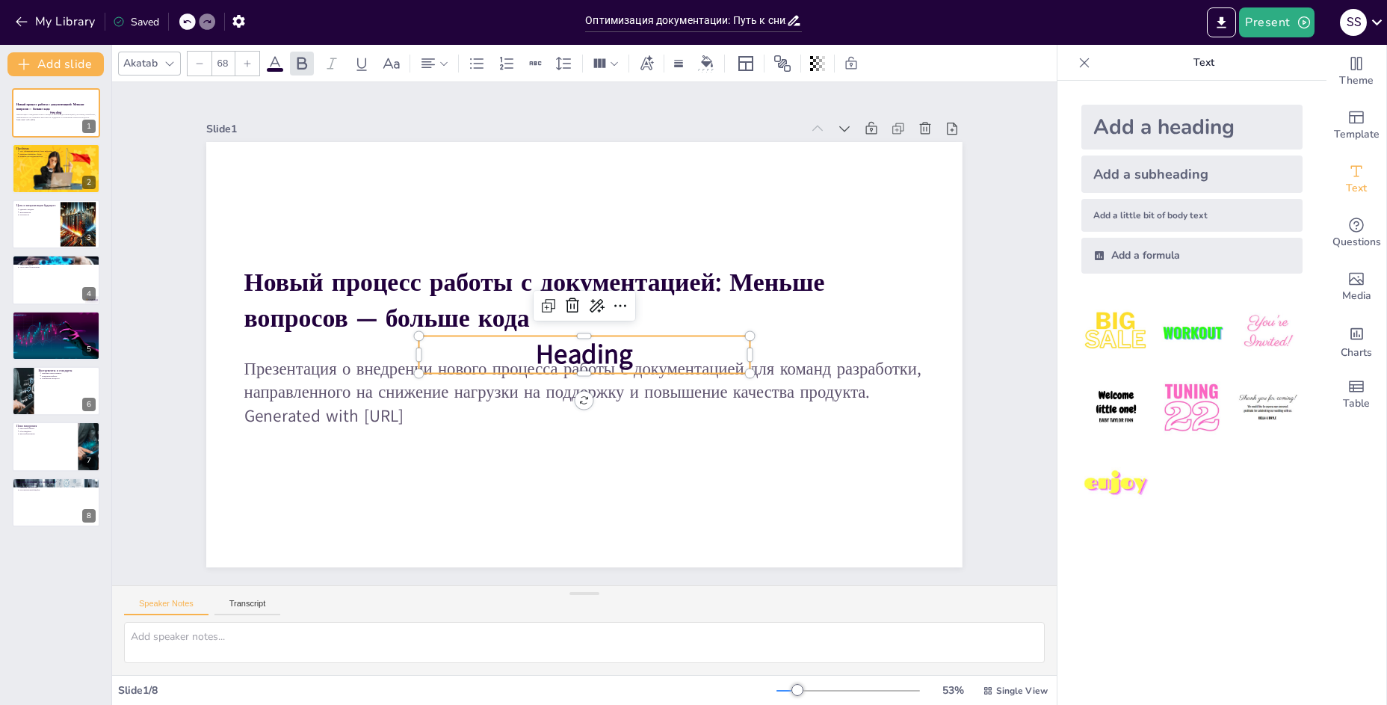
click at [562, 350] on icon at bounding box center [574, 362] width 25 height 25
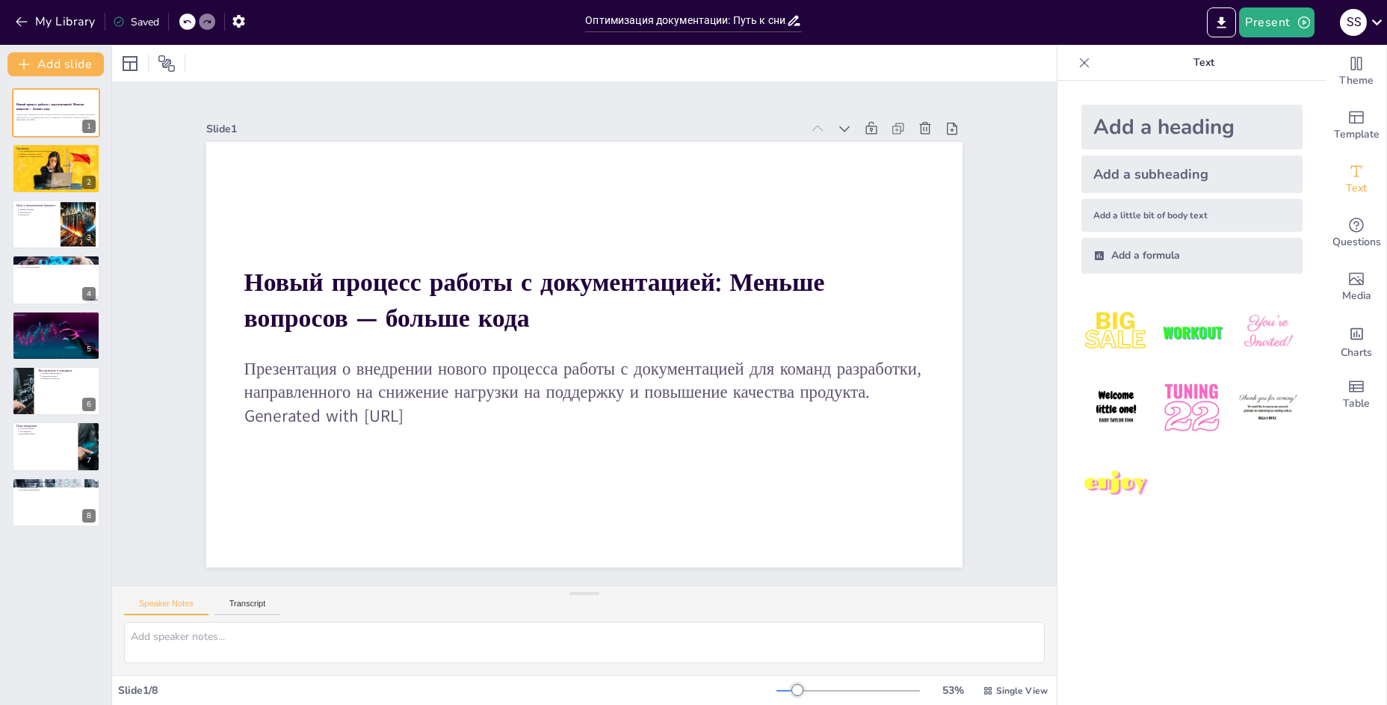
click at [1103, 475] on img at bounding box center [1117, 484] width 70 height 70
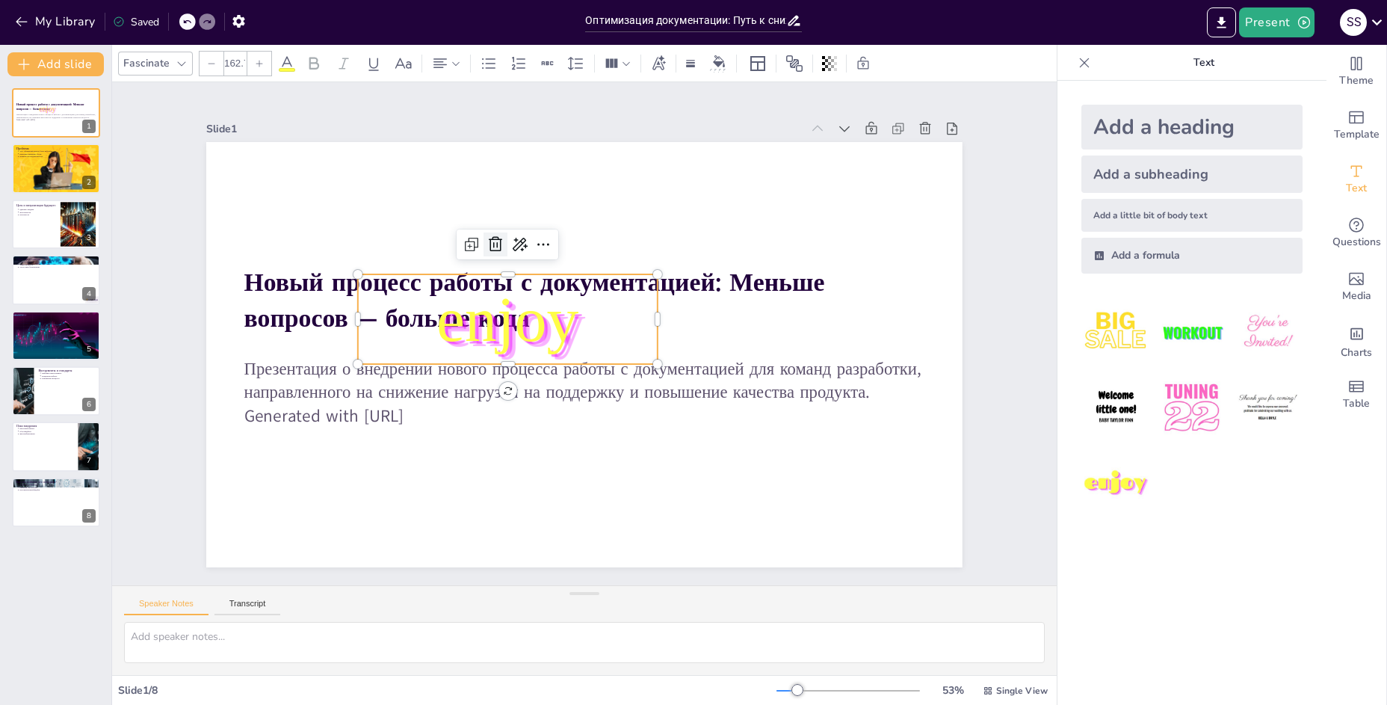
click at [605, 443] on icon at bounding box center [617, 455] width 25 height 25
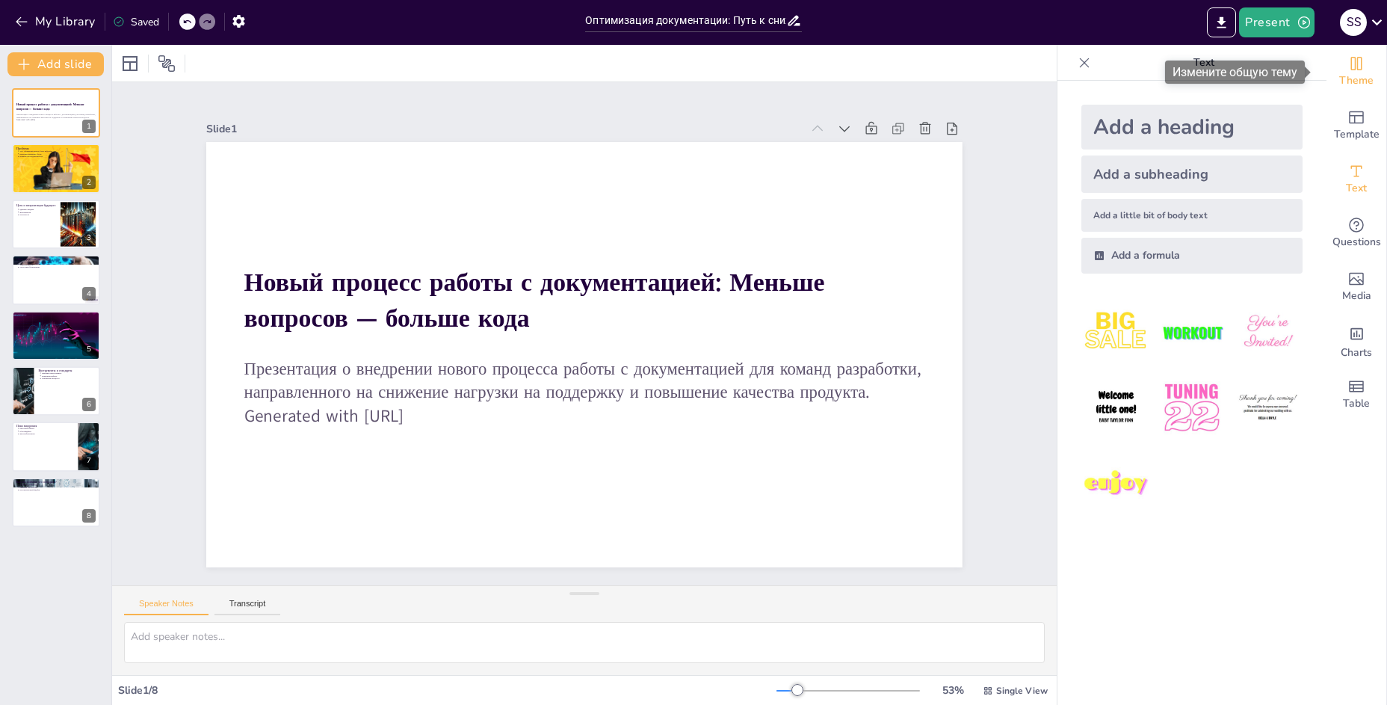
click at [1348, 70] on icon "Change the overall theme" at bounding box center [1357, 64] width 18 height 18
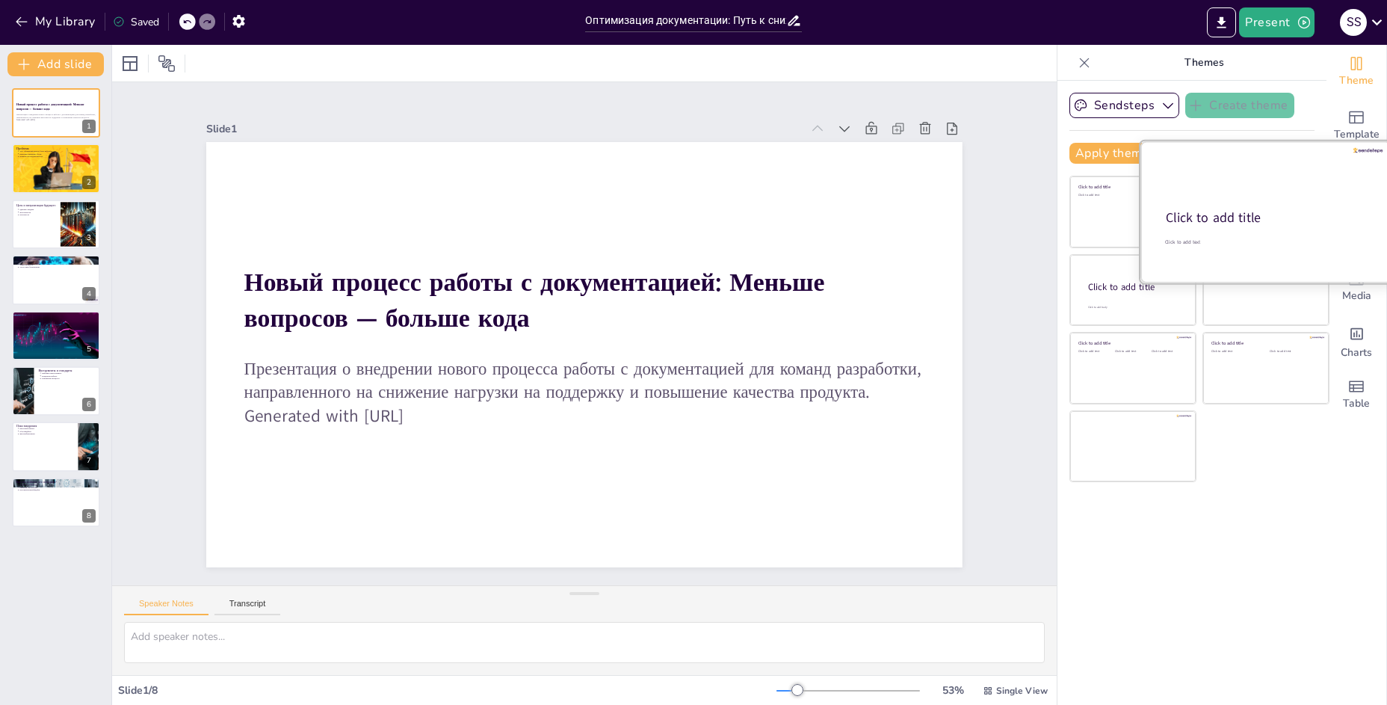
click at [1259, 192] on div at bounding box center [1266, 211] width 251 height 141
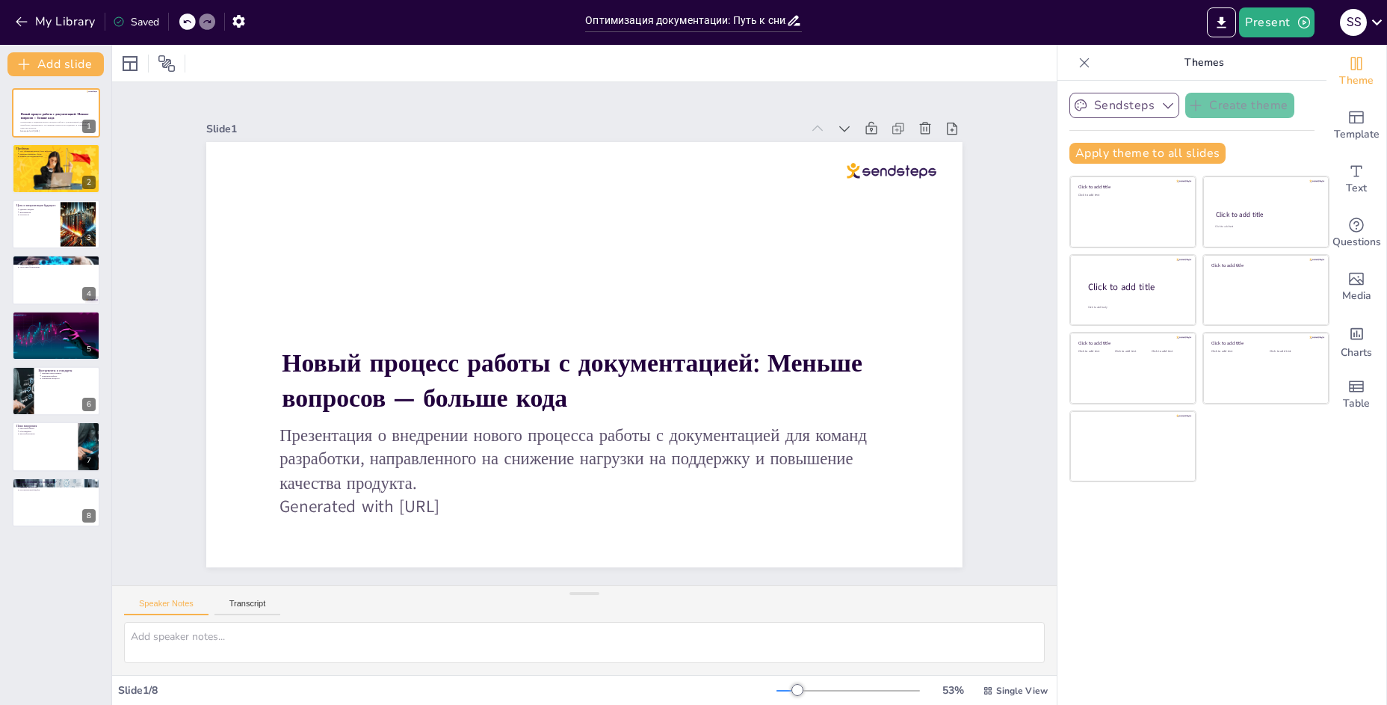
click at [1119, 110] on button "Sendsteps" at bounding box center [1125, 105] width 110 height 25
click at [1118, 110] on button "Sendsteps" at bounding box center [1125, 105] width 110 height 25
click at [185, 23] on icon at bounding box center [186, 22] width 7 height 4
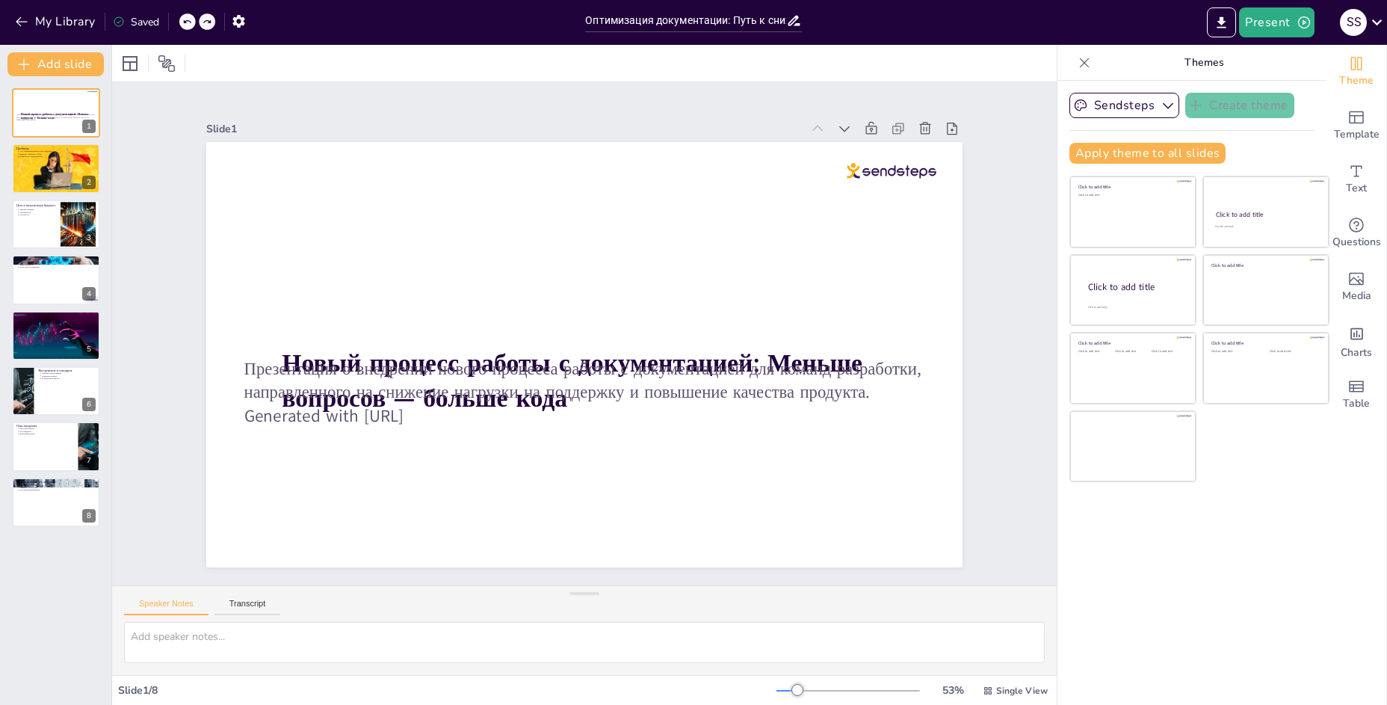
click at [185, 23] on icon at bounding box center [186, 22] width 7 height 4
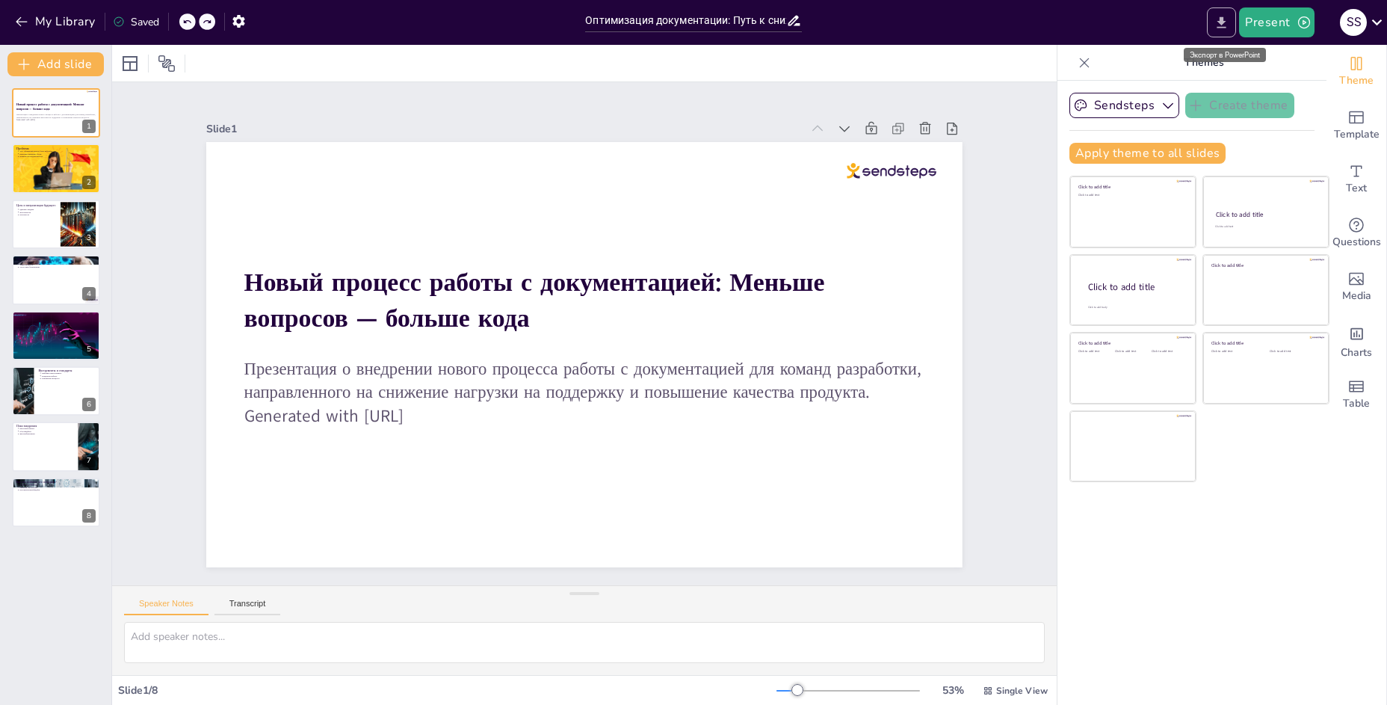
click at [1219, 19] on icon "Export to PowerPoint" at bounding box center [1222, 23] width 16 height 16
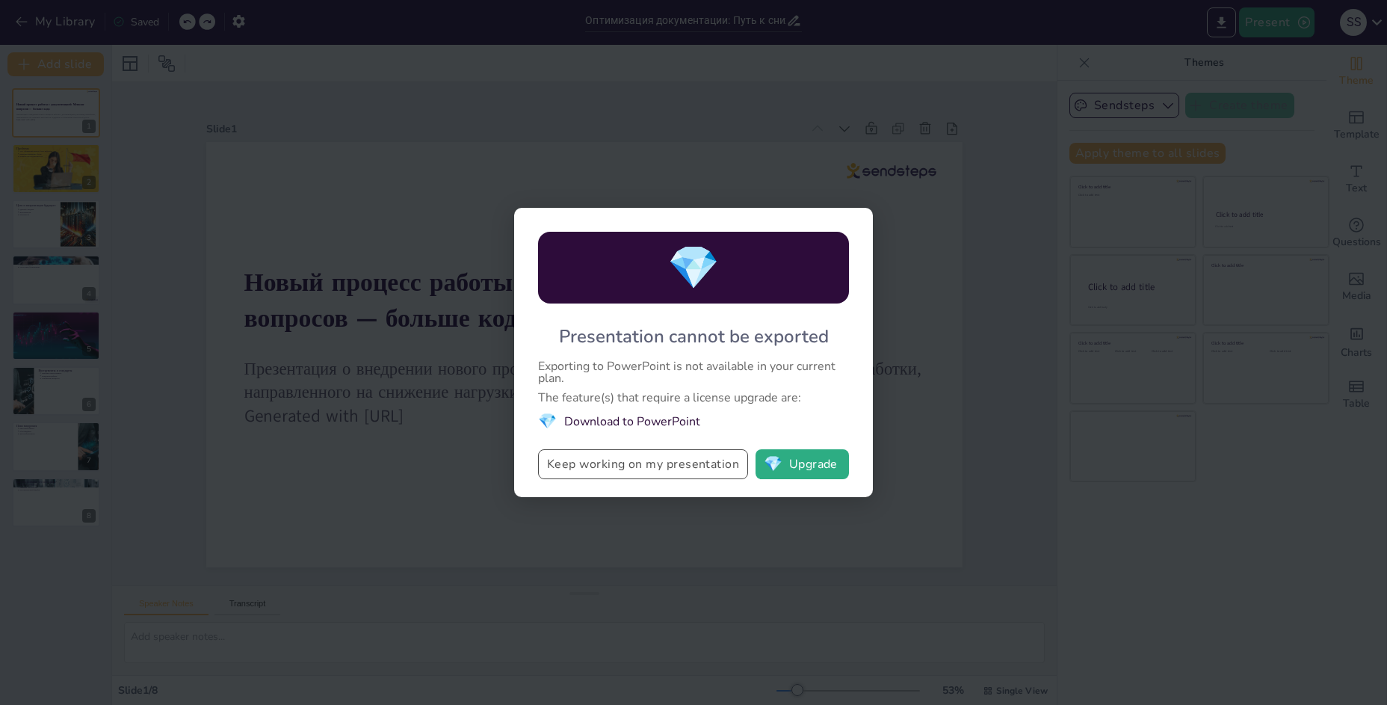
click at [632, 467] on button "Keep working on my presentation" at bounding box center [643, 464] width 210 height 30
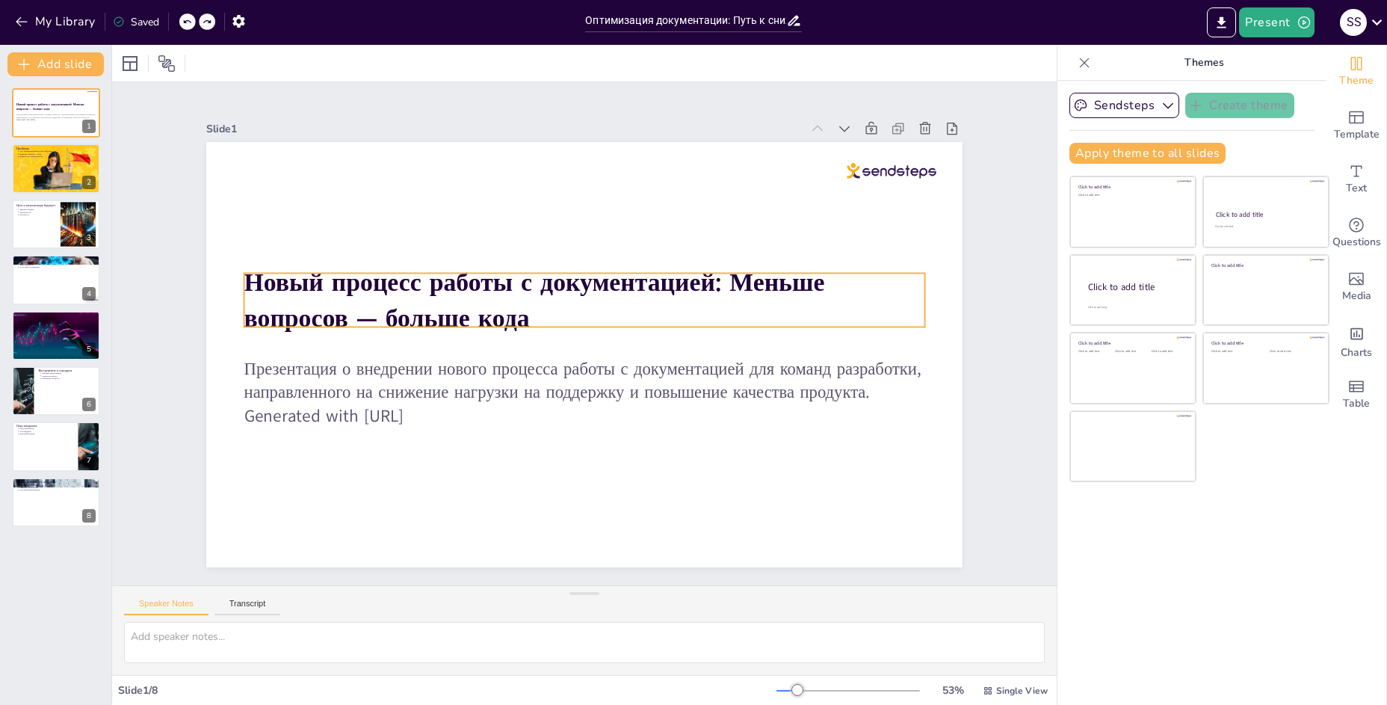
click at [525, 313] on p "Новый процесс работы с документацией: Меньше вопросов — больше кода" at bounding box center [601, 362] width 625 height 401
click at [513, 311] on strong "Новый процесс работы с документацией: Меньше вопросов — больше кода" at bounding box center [520, 371] width 212 height 574
click at [568, 311] on strong "Новый процесс работы с документацией: Меньше вопросов — больше кода" at bounding box center [645, 292] width 154 height 582
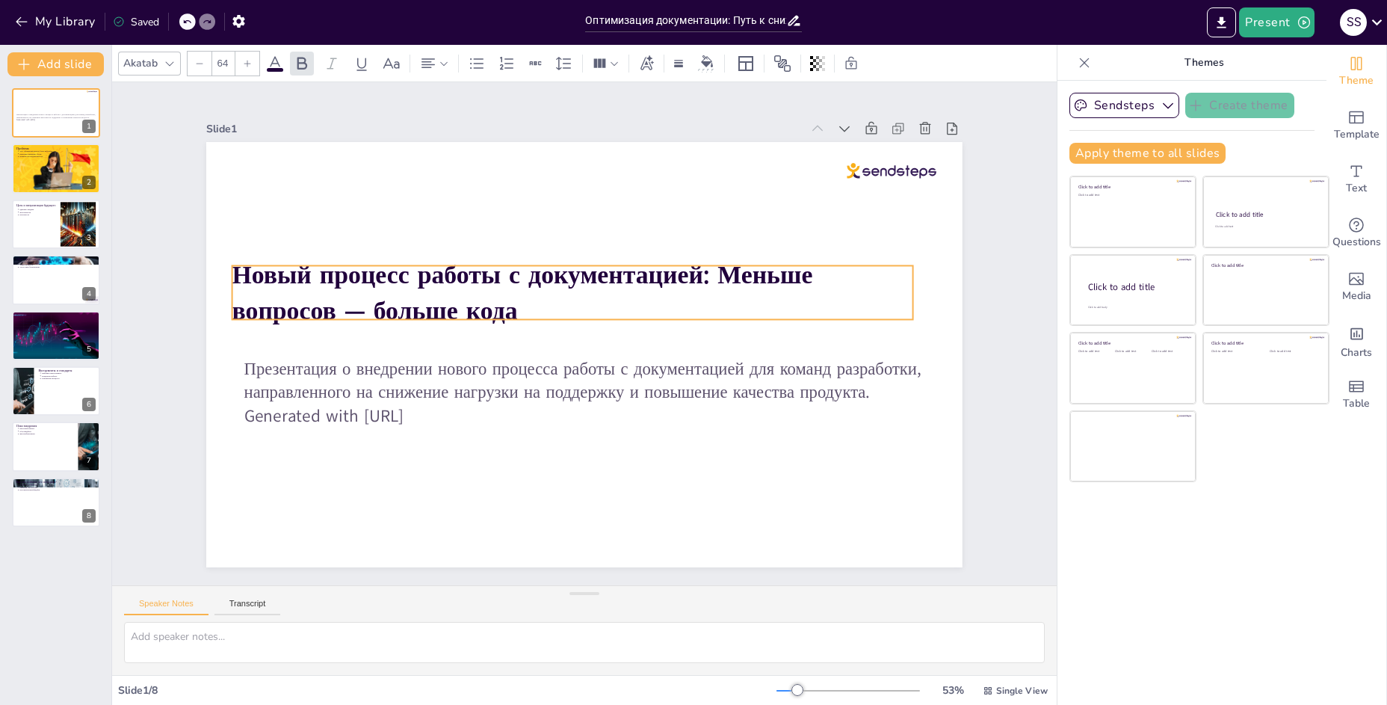
drag, startPoint x: 509, startPoint y: 311, endPoint x: 497, endPoint y: 303, distance: 14.1
click at [497, 303] on span "Новый процесс работы с документацией: Меньше вопросов — больше кода" at bounding box center [657, 361] width 575 height 189
click at [517, 308] on p "Новый процесс работы с документацией: Меньше вопросов — больше кода" at bounding box center [622, 313] width 211 height 680
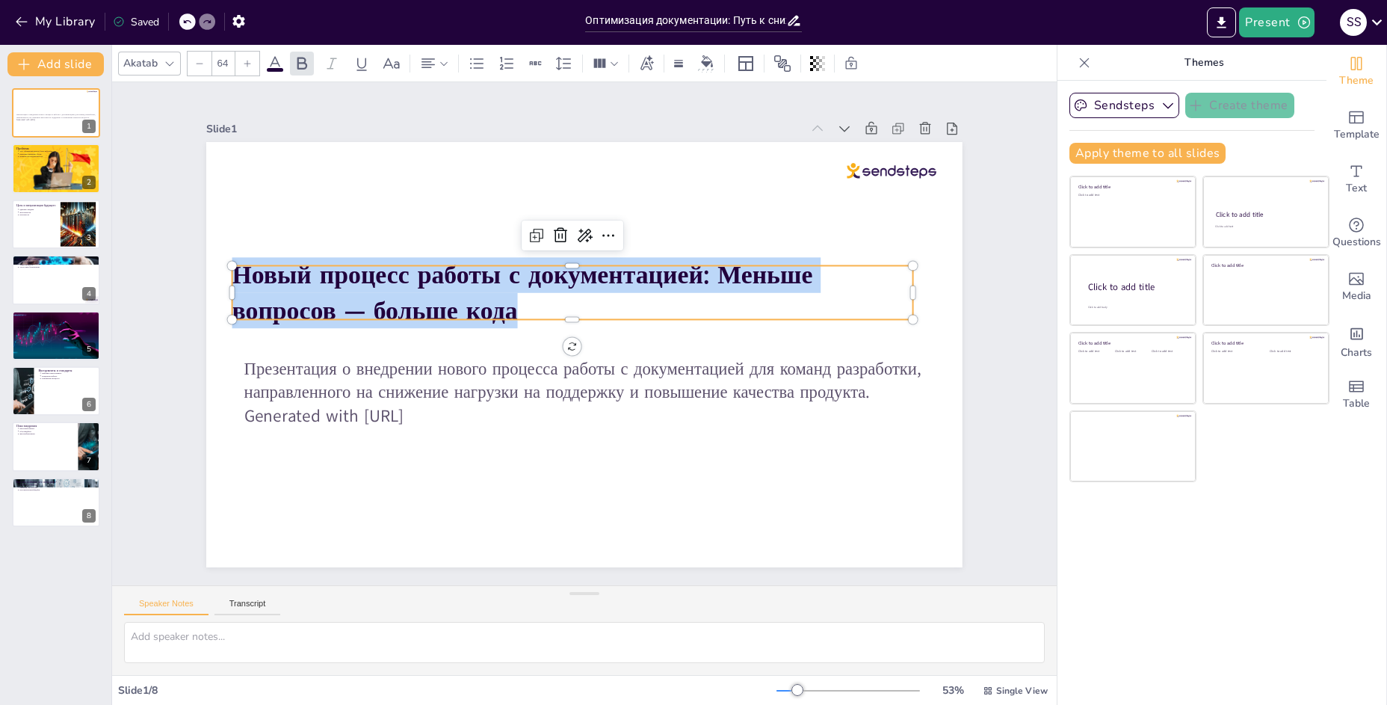
copy span "Новый процесс работы с документацией: Меньше вопросов — больше кода"
